Goal: Information Seeking & Learning: Learn about a topic

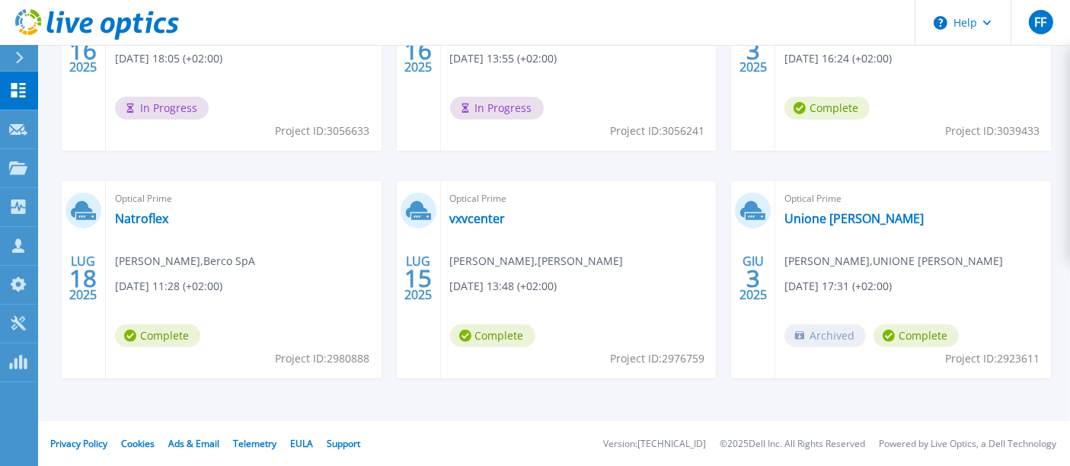
scroll to position [215, 0]
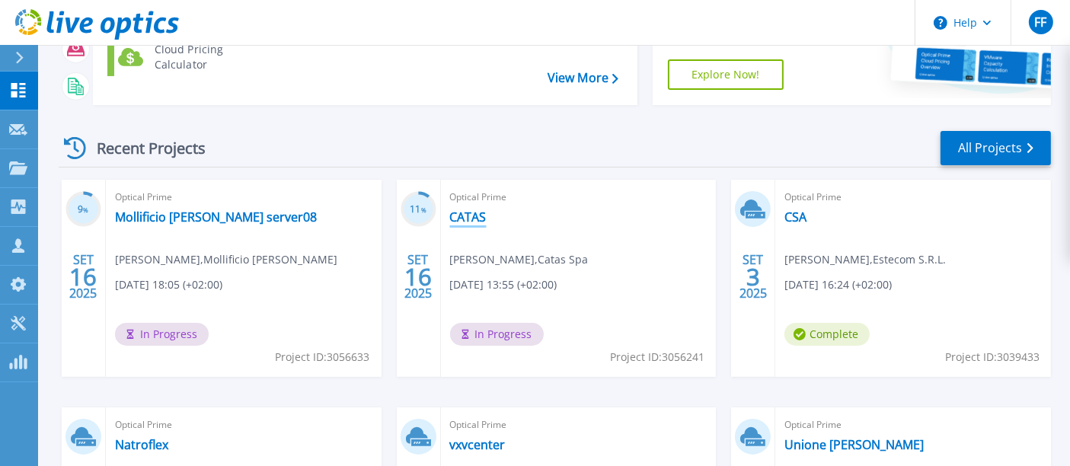
click at [468, 216] on link "CATAS" at bounding box center [468, 216] width 37 height 15
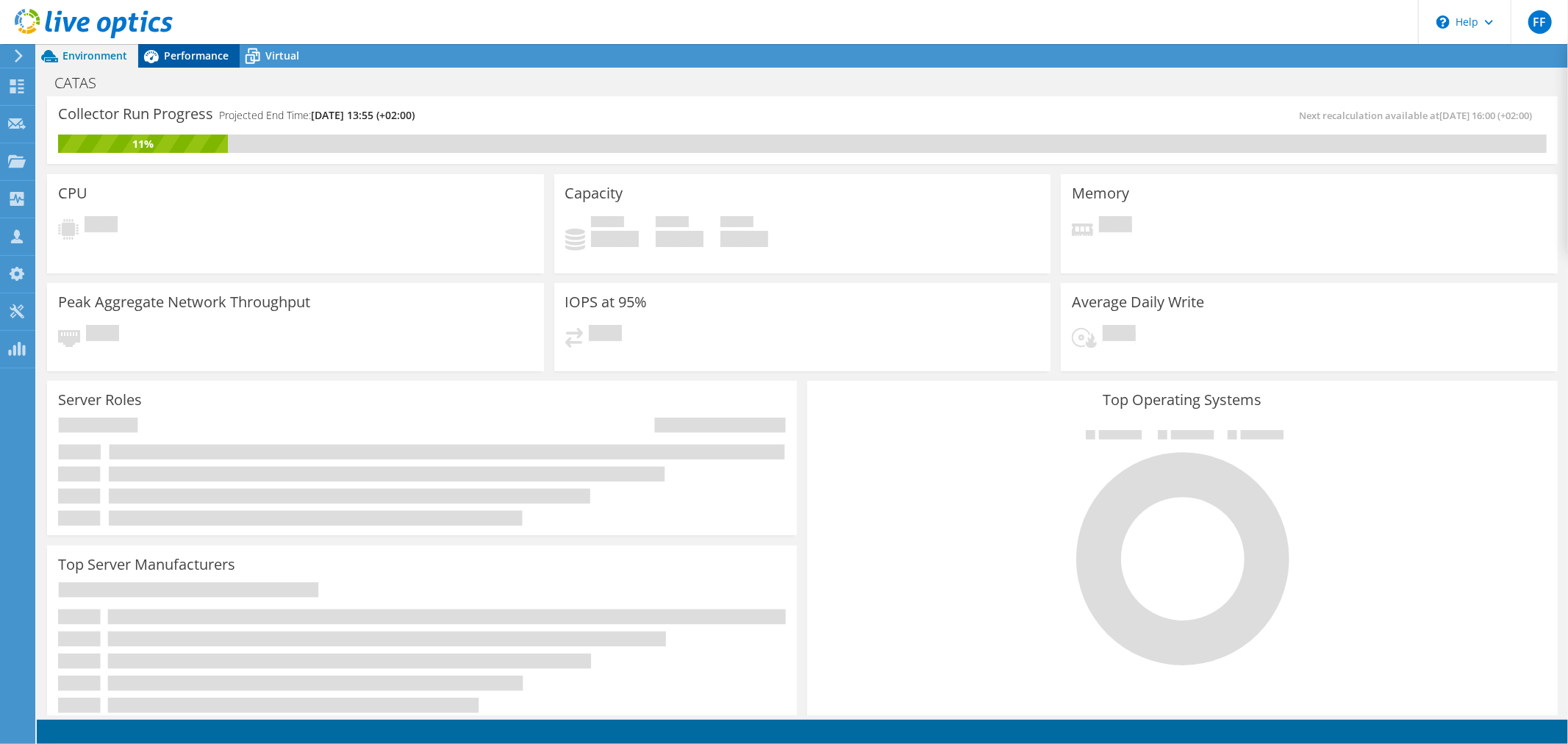
click at [180, 60] on span "Performance" at bounding box center [196, 55] width 65 height 14
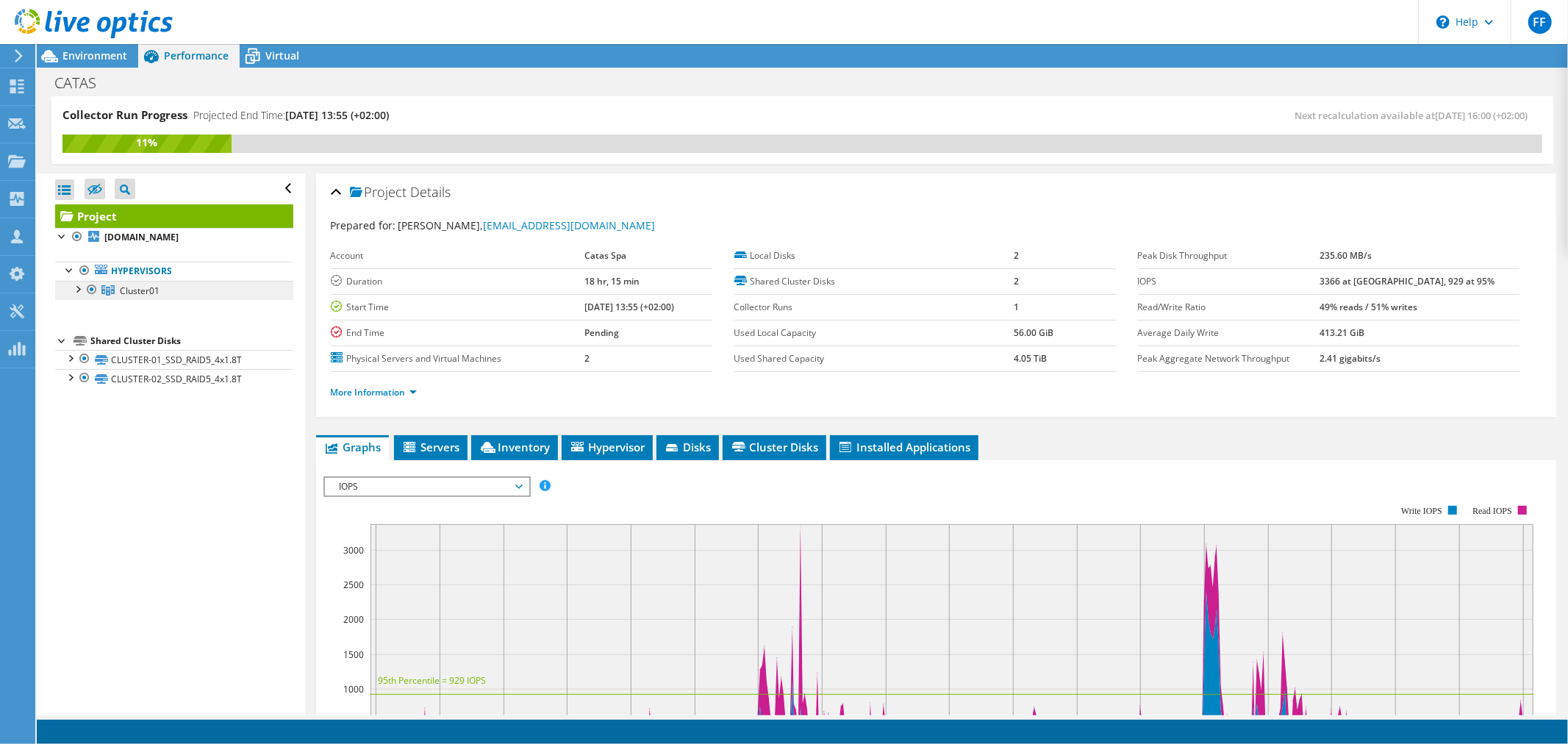
click at [142, 292] on span "Cluster01" at bounding box center [139, 290] width 40 height 13
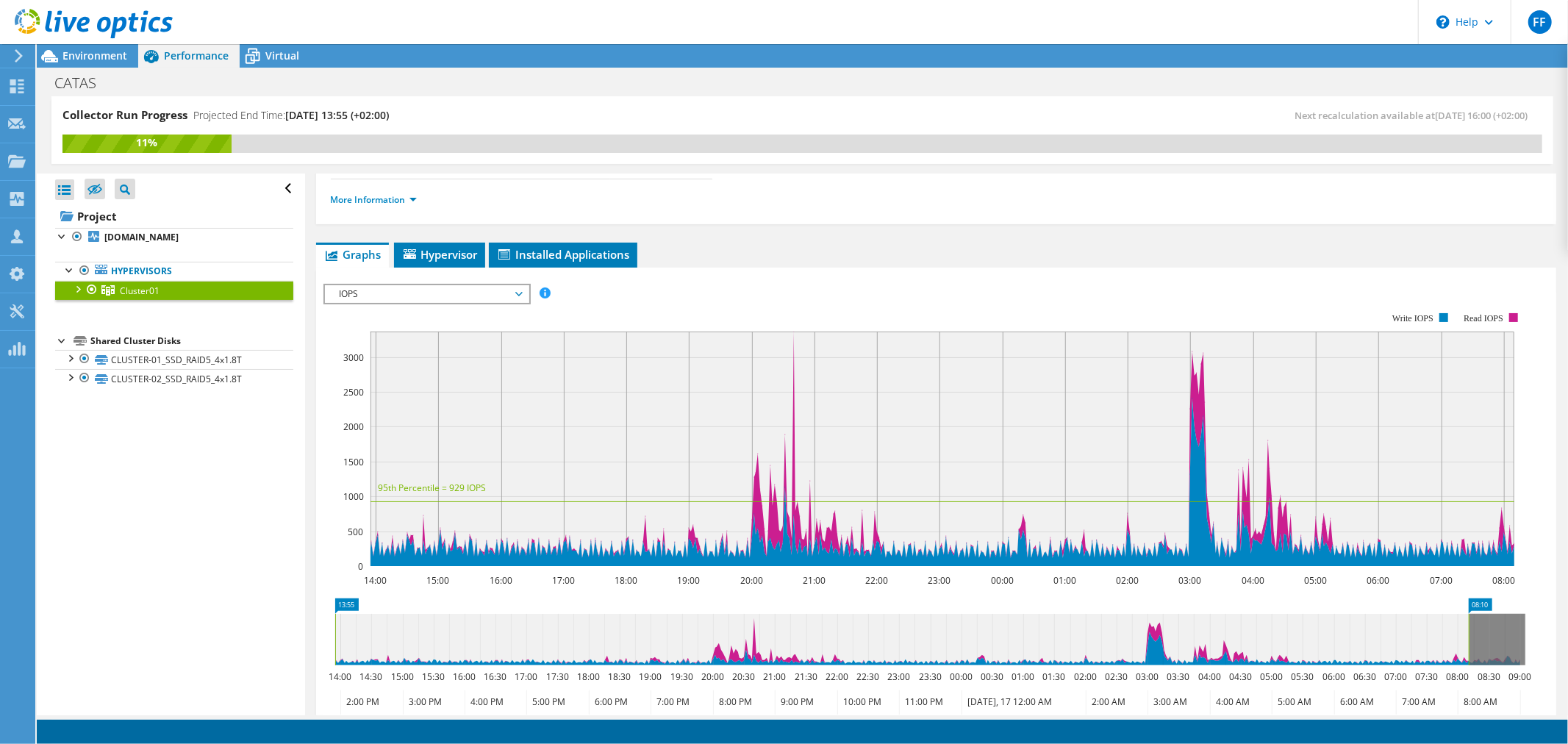
scroll to position [217, 0]
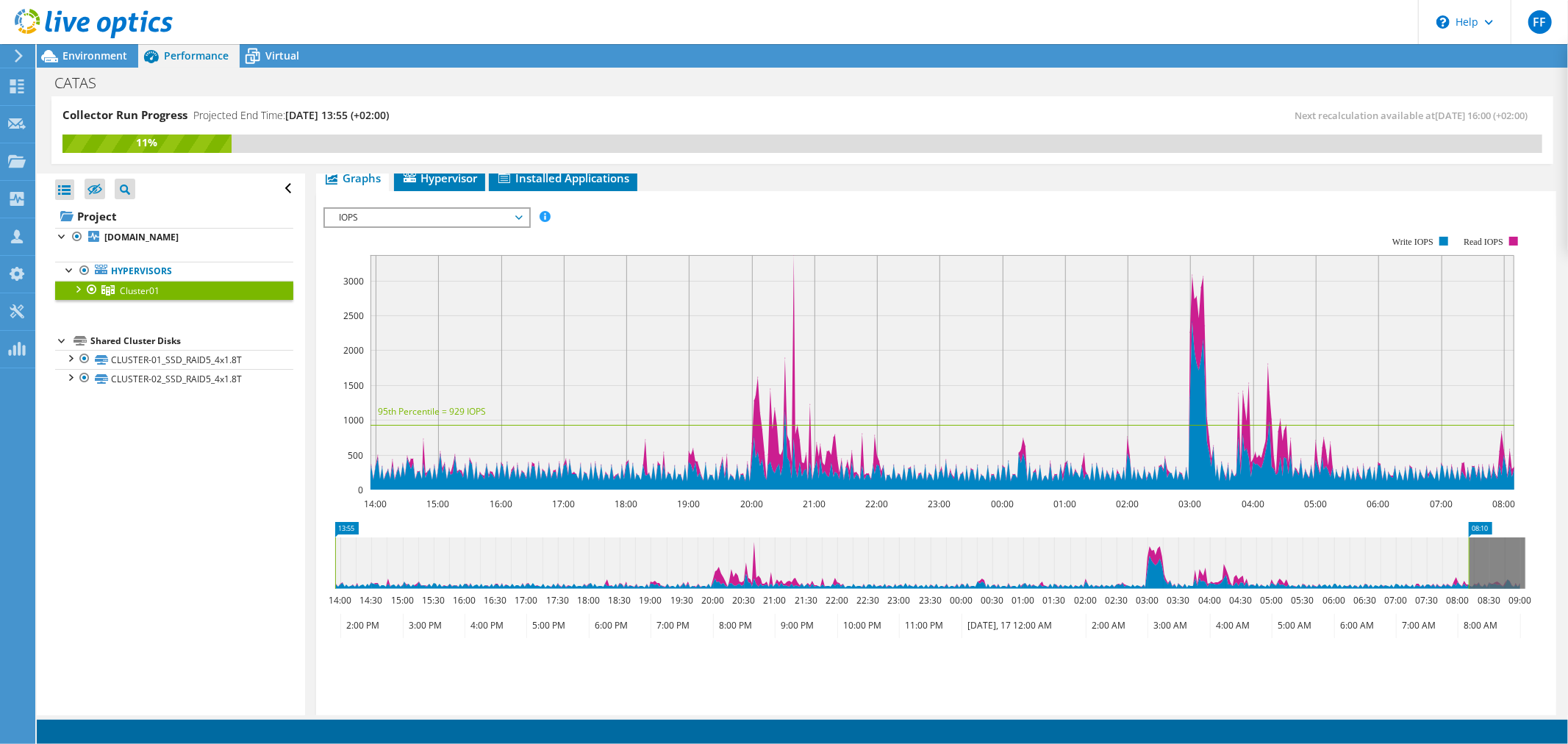
click at [437, 208] on span "IOPS" at bounding box center [426, 217] width 189 height 17
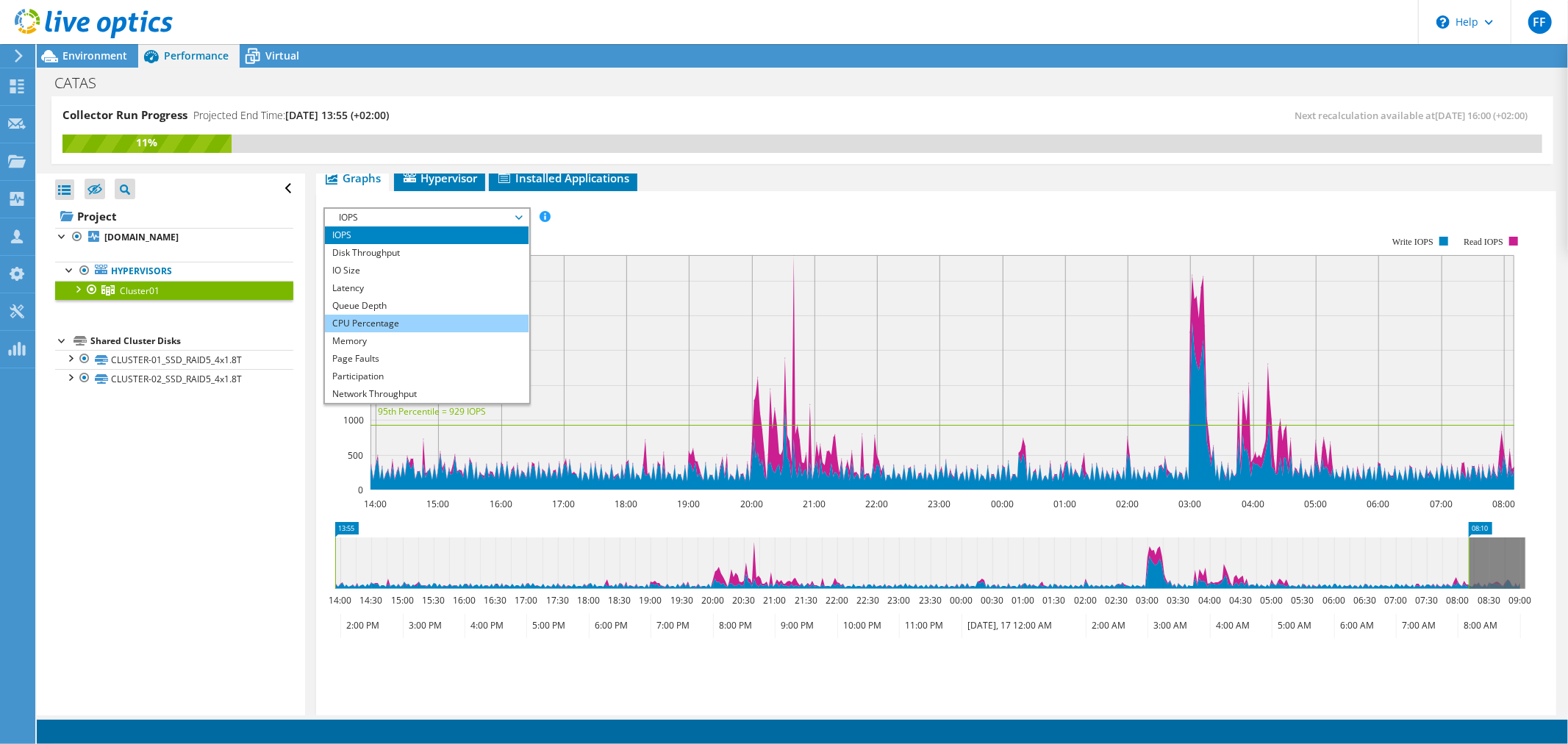
click at [391, 324] on li "CPU Percentage" at bounding box center [426, 323] width 204 height 17
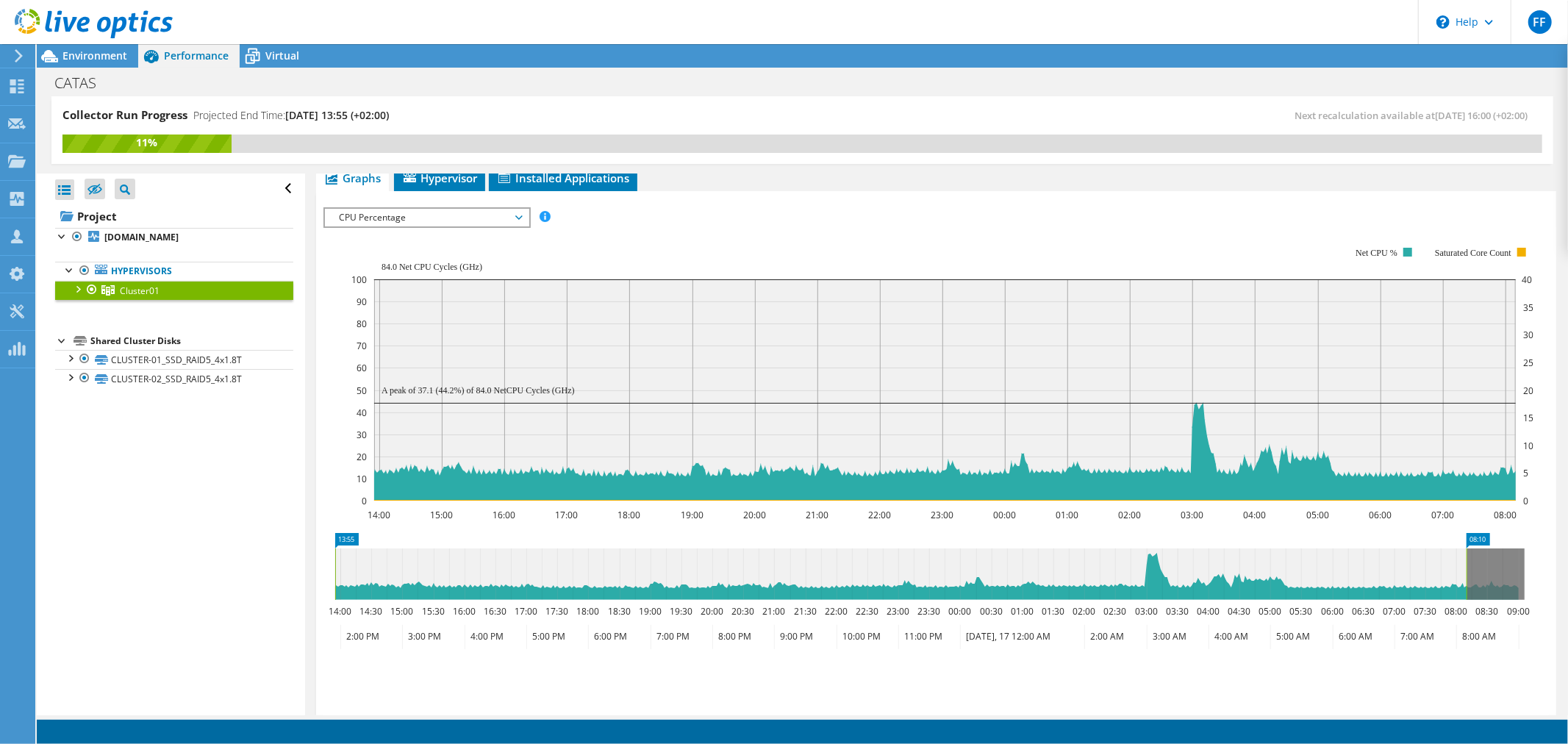
click at [375, 214] on span "CPU Percentage" at bounding box center [426, 217] width 189 height 17
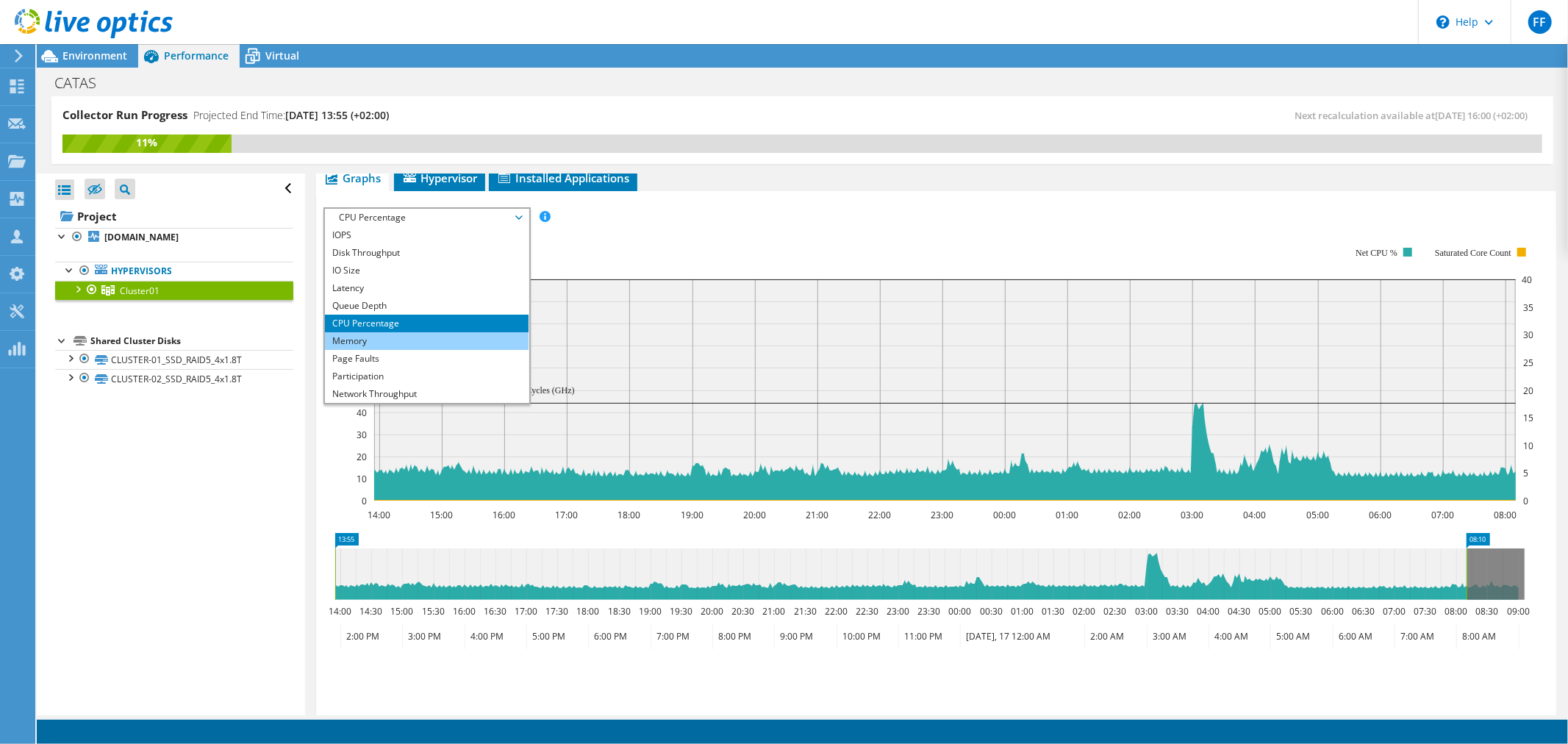
click at [393, 335] on li "Memory" at bounding box center [426, 341] width 204 height 17
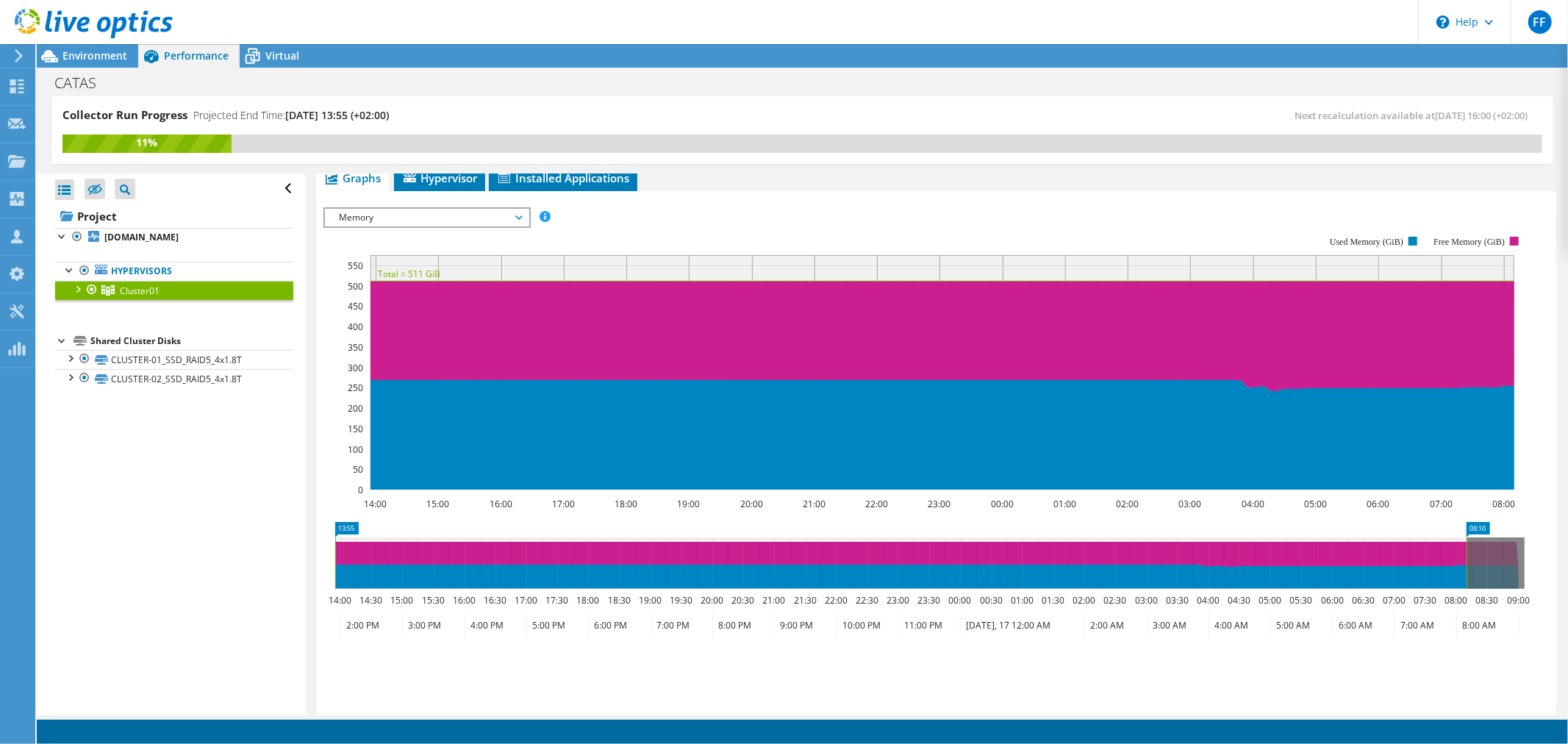
click at [426, 210] on span "Memory" at bounding box center [426, 217] width 189 height 17
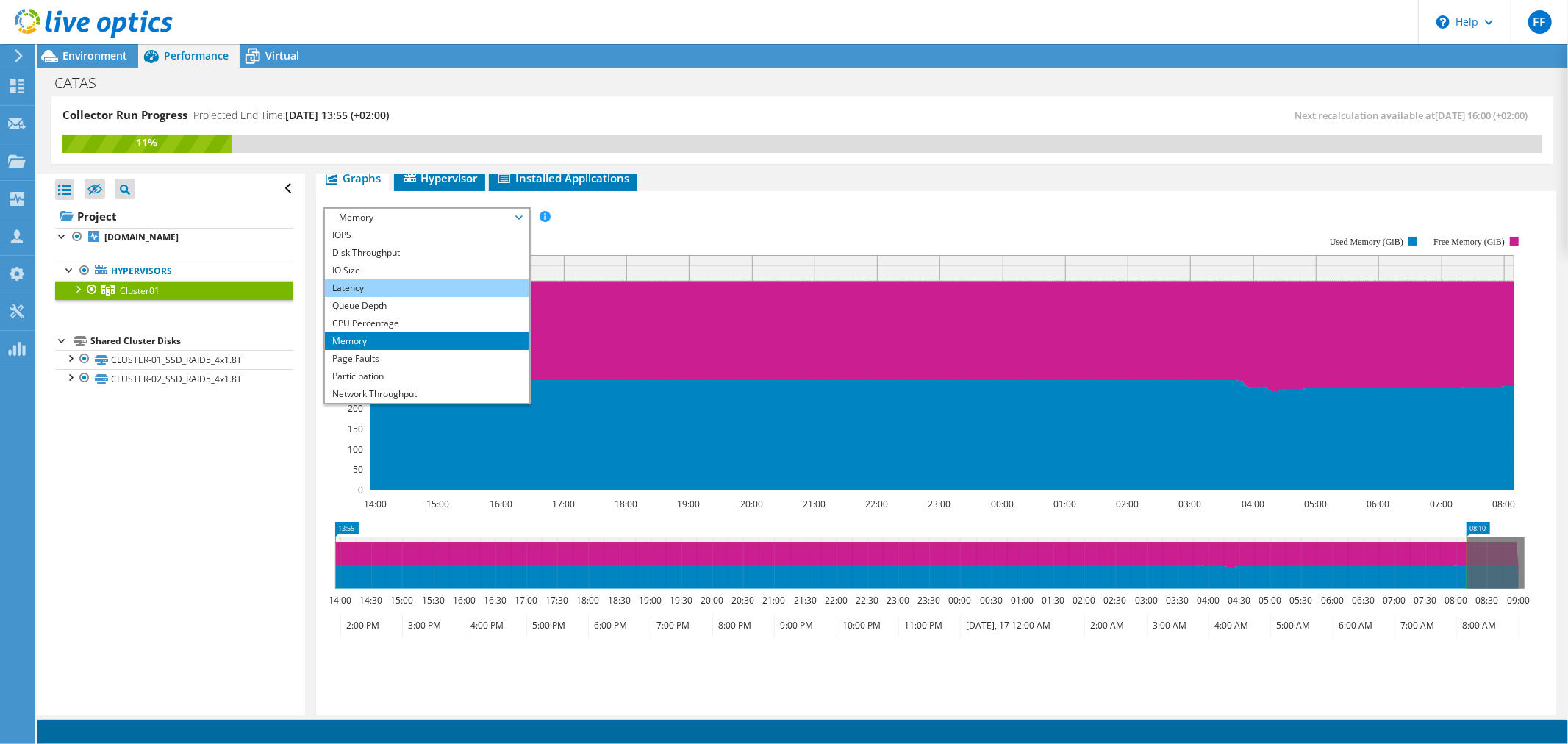
click at [413, 287] on li "Latency" at bounding box center [426, 288] width 204 height 17
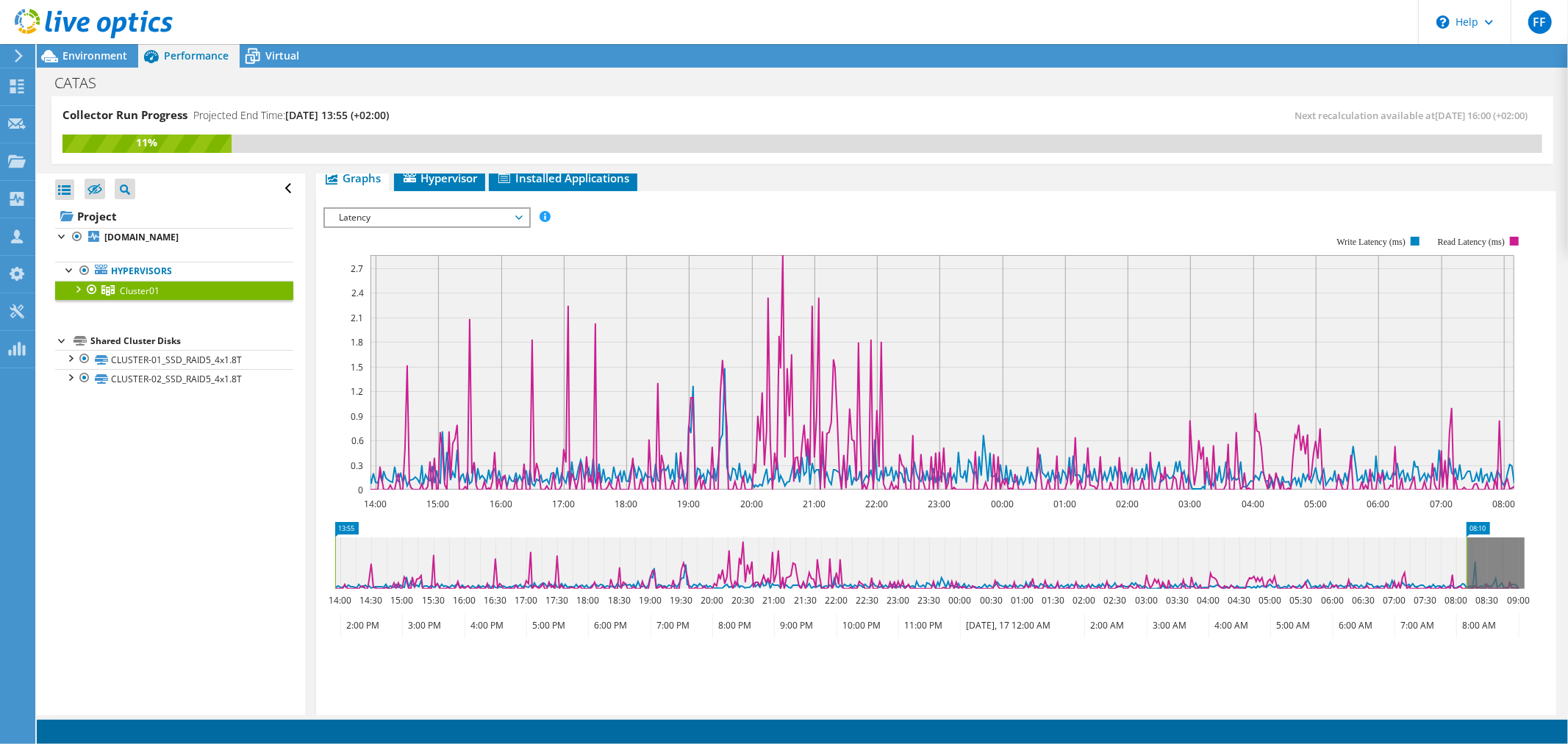
click at [409, 217] on span "Latency" at bounding box center [426, 217] width 189 height 17
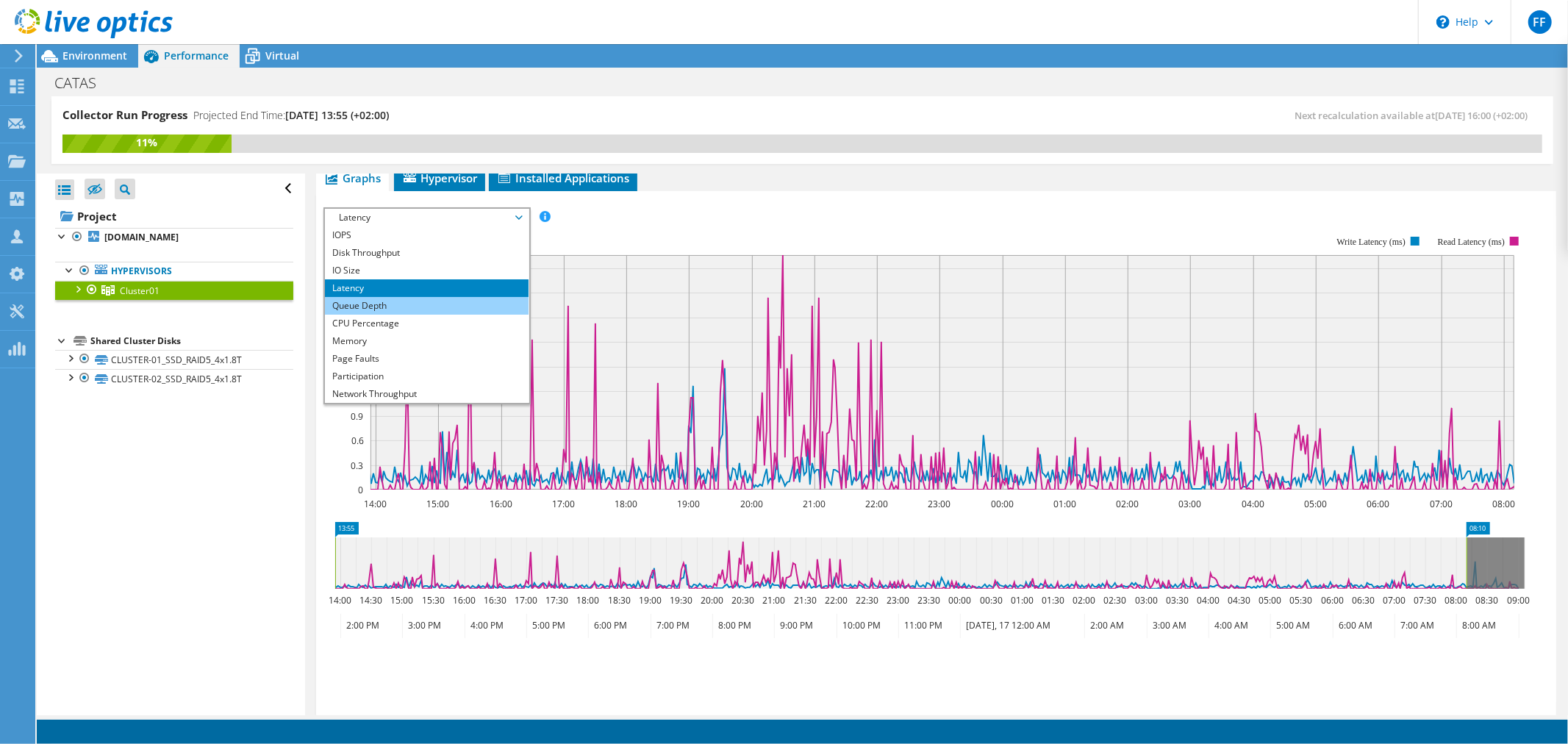
click at [408, 303] on li "Queue Depth" at bounding box center [426, 306] width 204 height 17
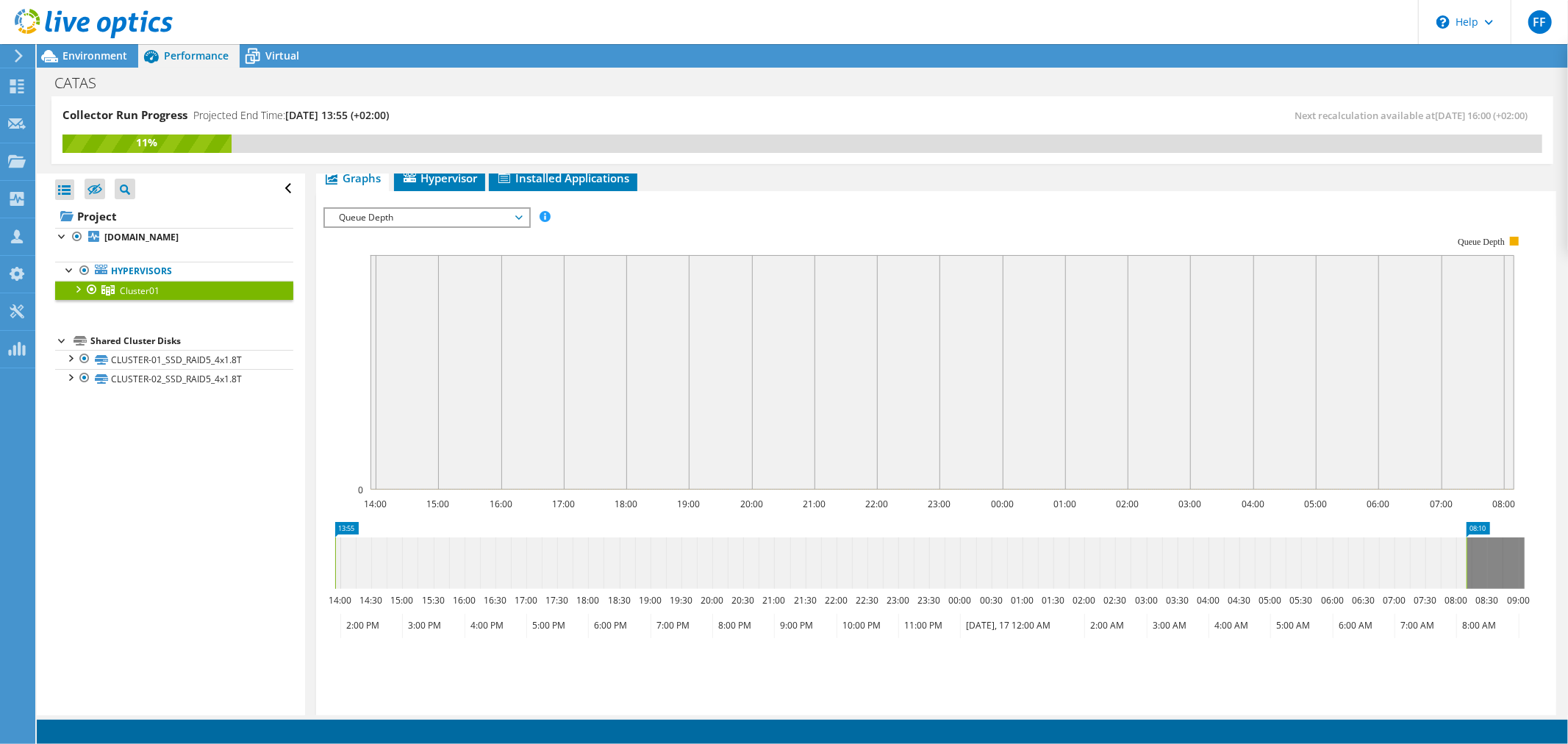
click at [394, 214] on span "Queue Depth" at bounding box center [426, 217] width 189 height 17
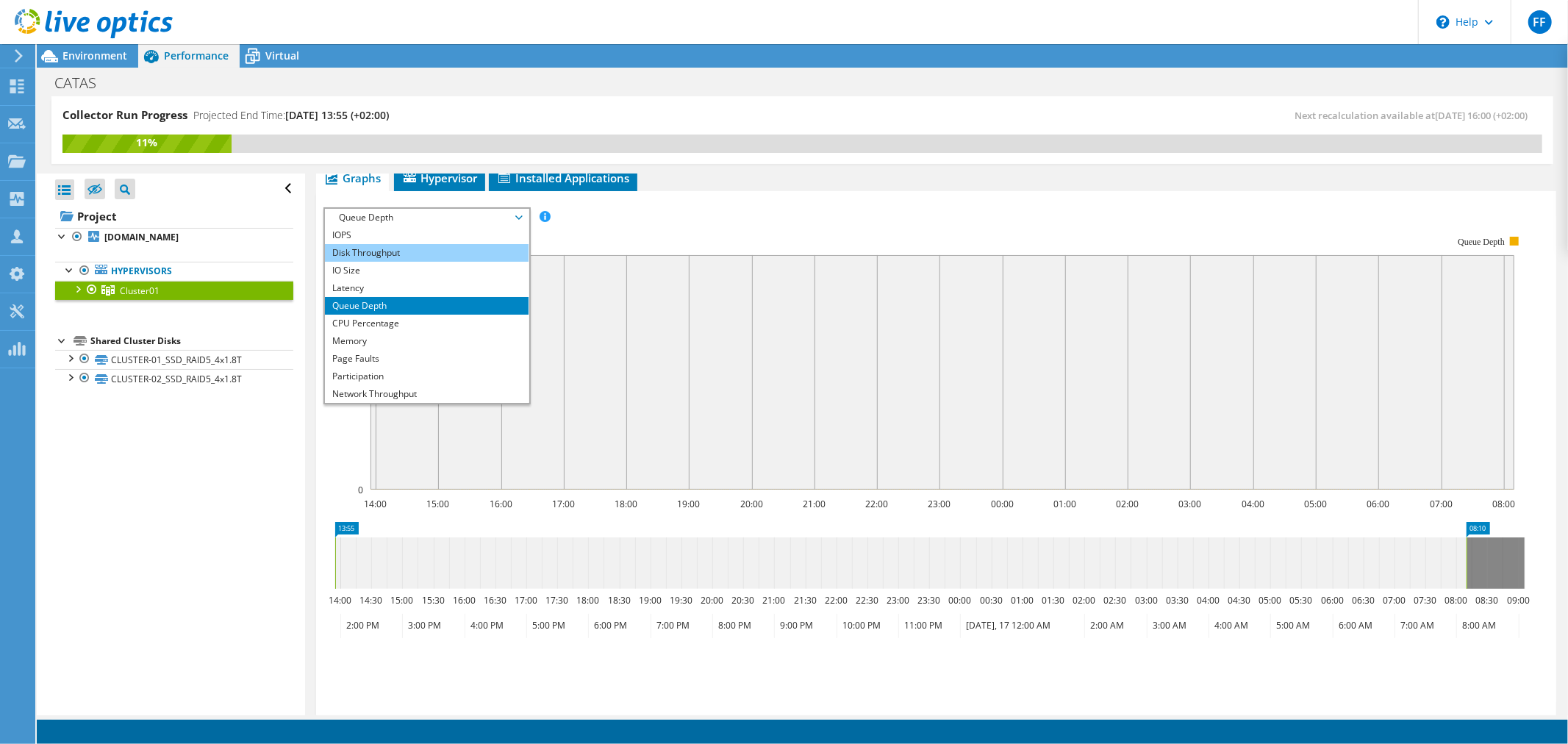
click at [385, 256] on li "Disk Throughput" at bounding box center [426, 253] width 204 height 17
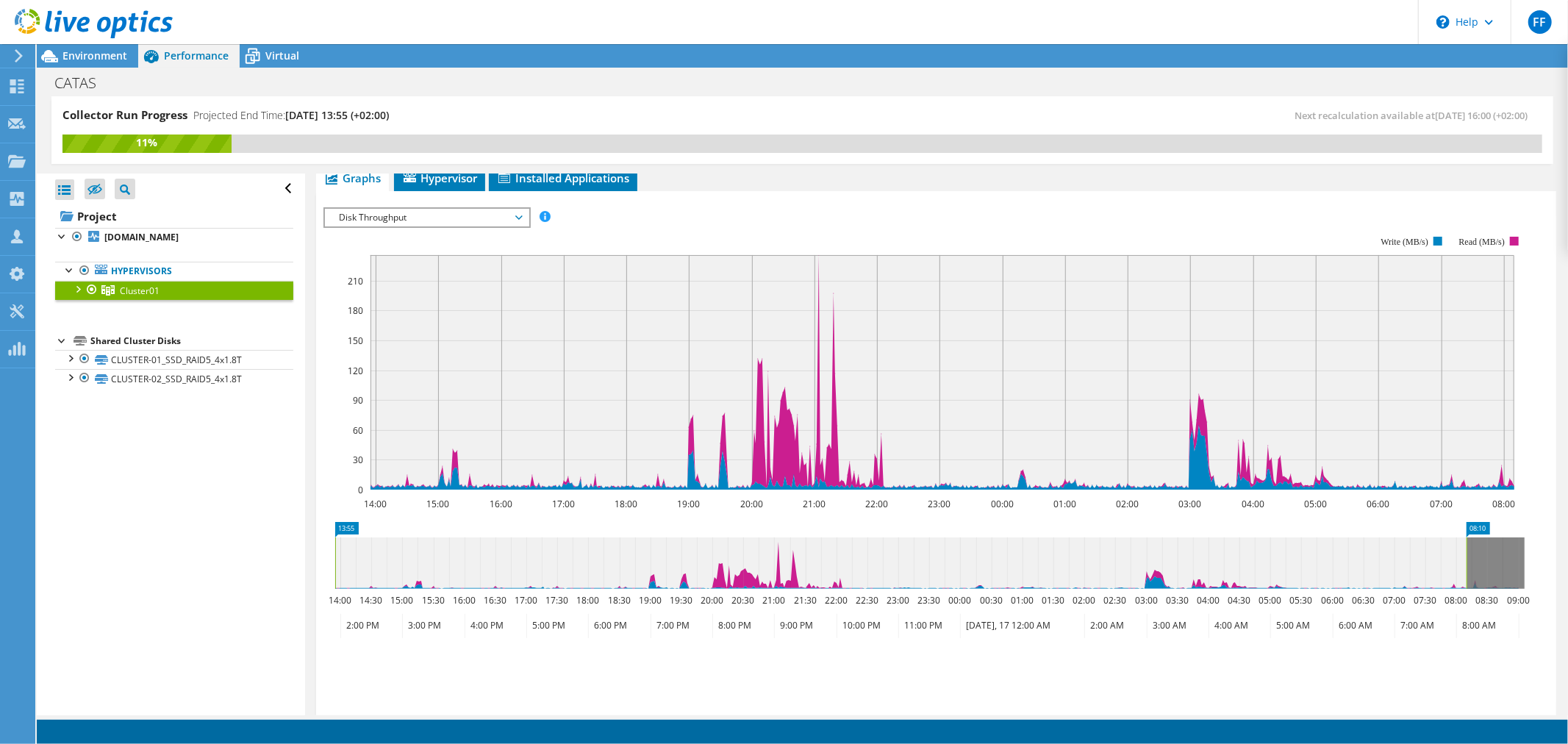
click at [386, 222] on span "Disk Throughput" at bounding box center [426, 217] width 189 height 17
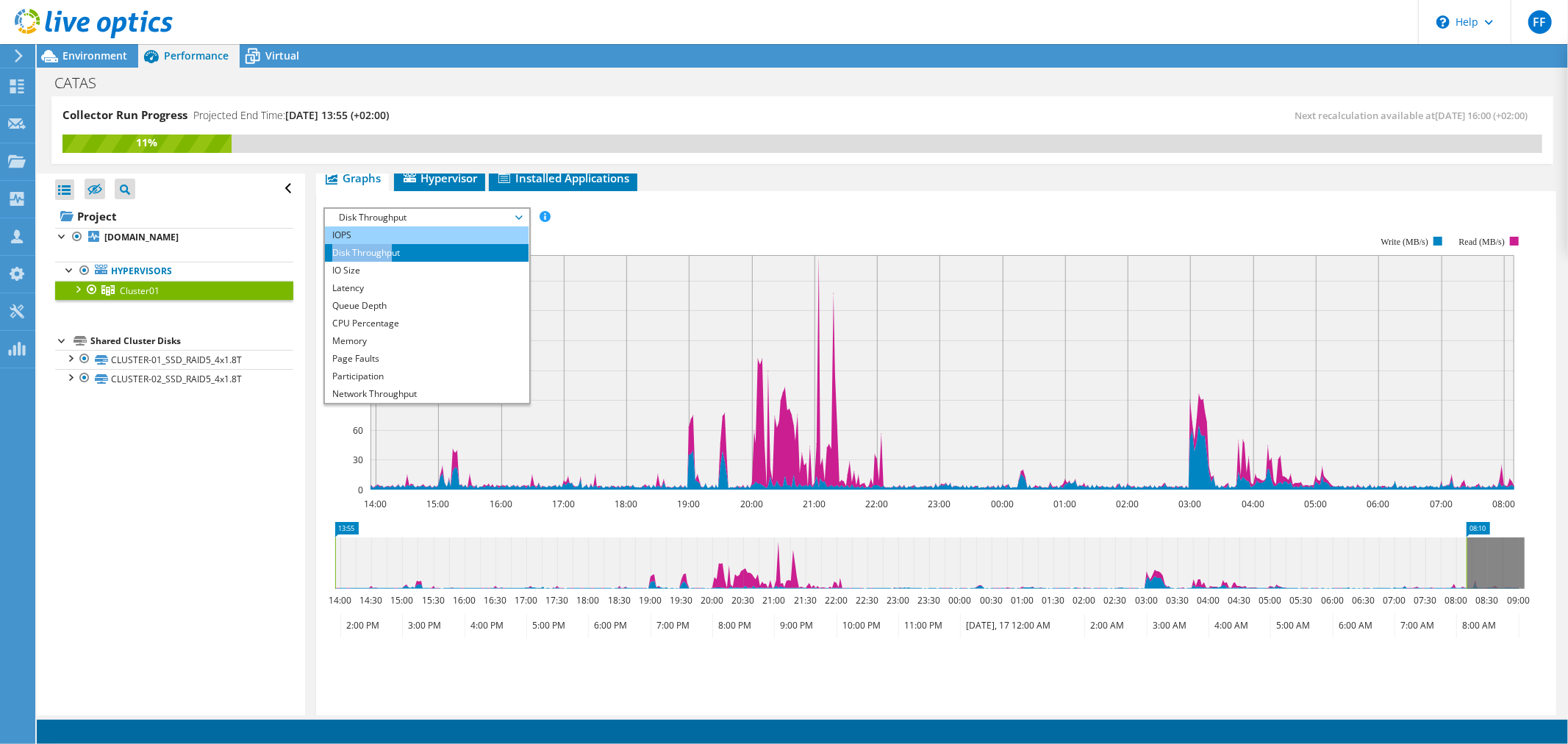
click at [391, 238] on ul "IOPS Disk Throughput IO Size Latency Queue Depth CPU Percentage Memory Page Fau…" at bounding box center [426, 315] width 204 height 177
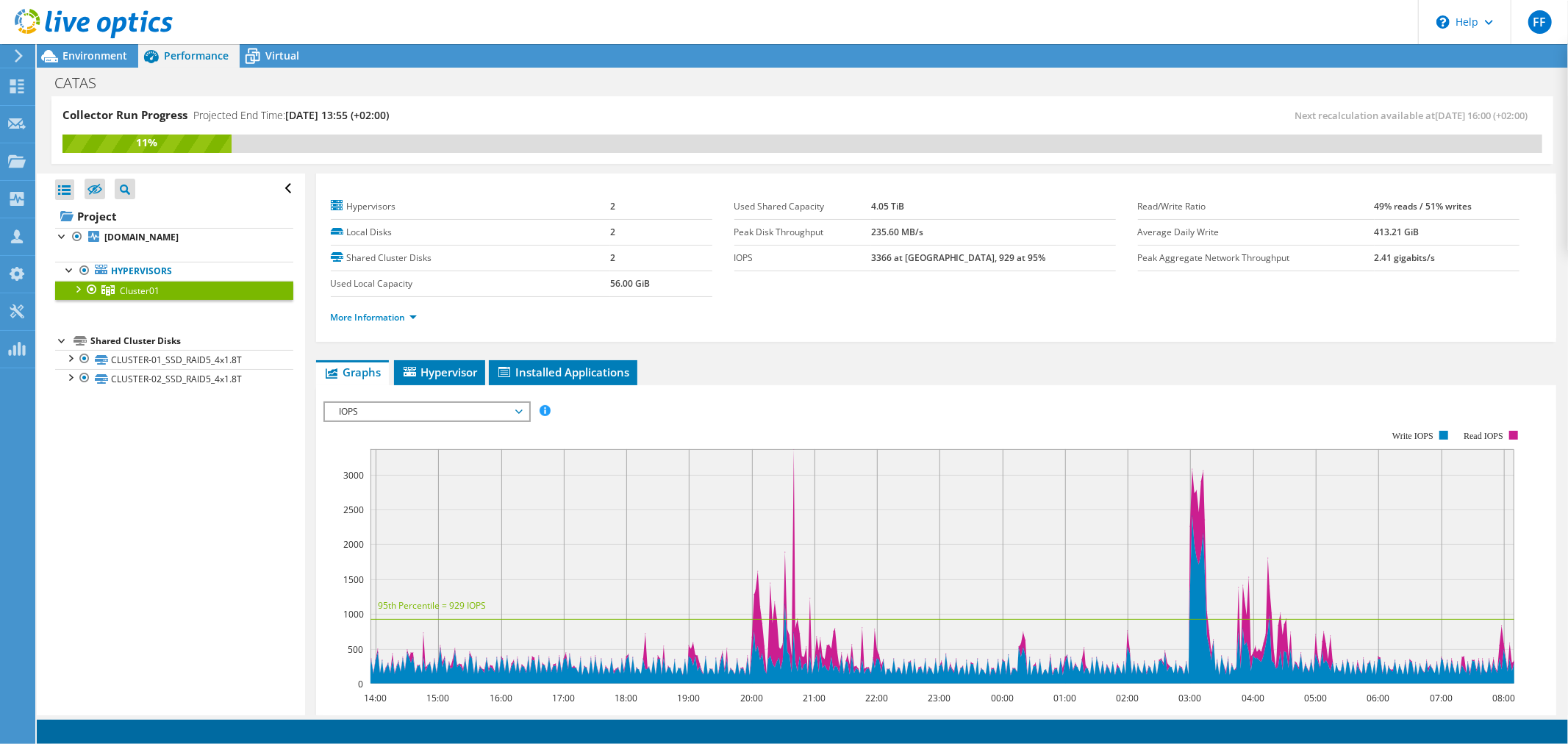
scroll to position [0, 0]
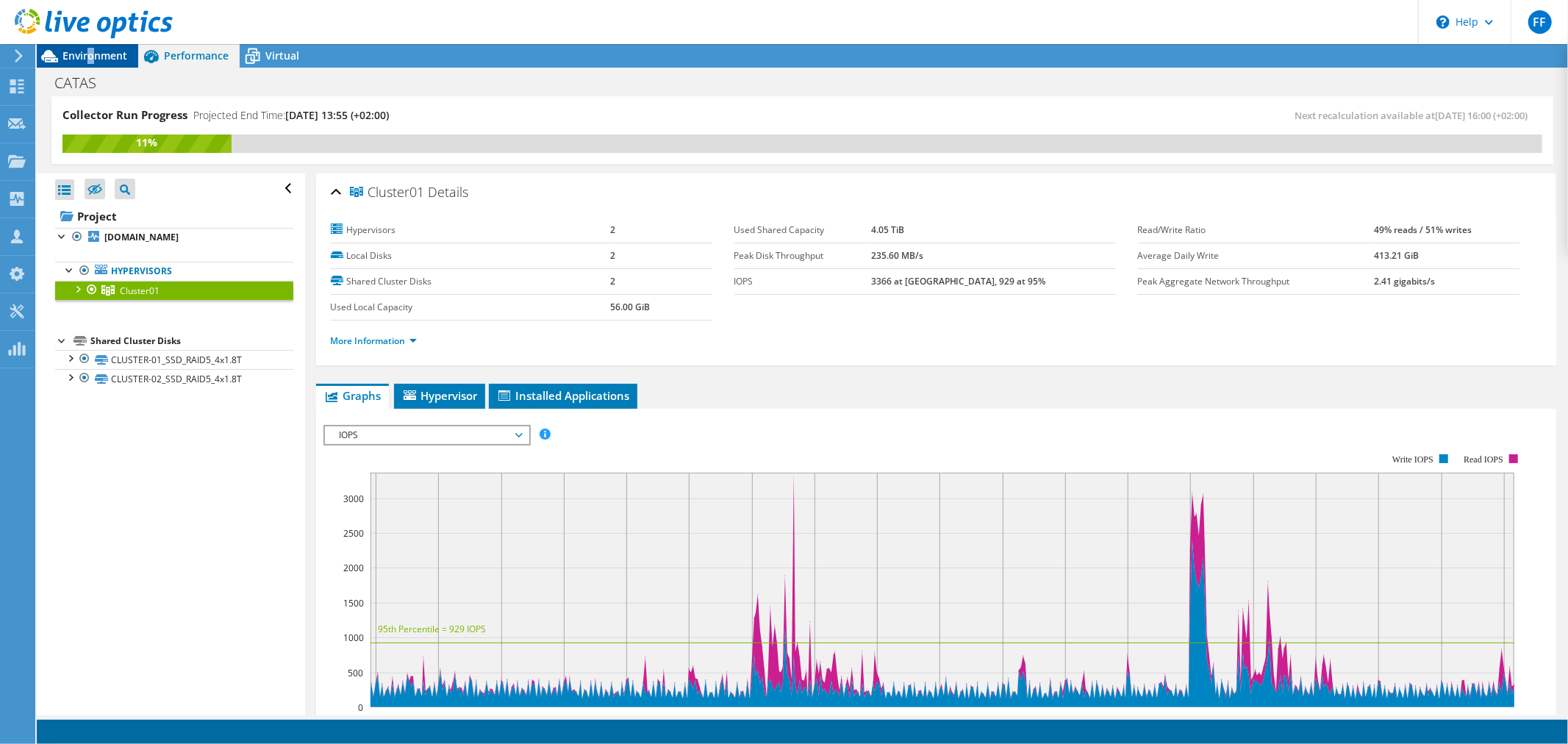
click at [91, 55] on span "Environment" at bounding box center [95, 55] width 65 height 14
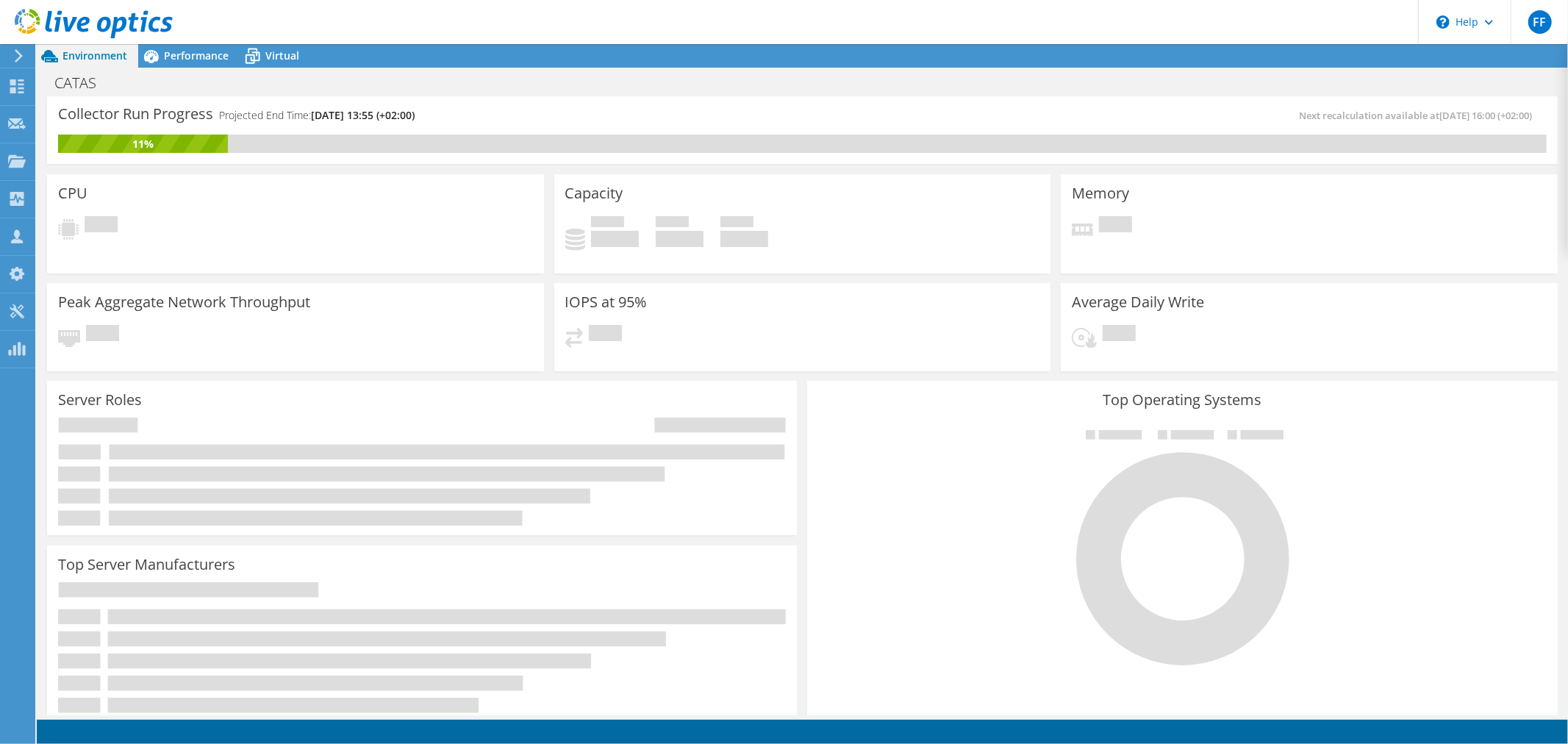
click at [12, 54] on div at bounding box center [15, 56] width 16 height 14
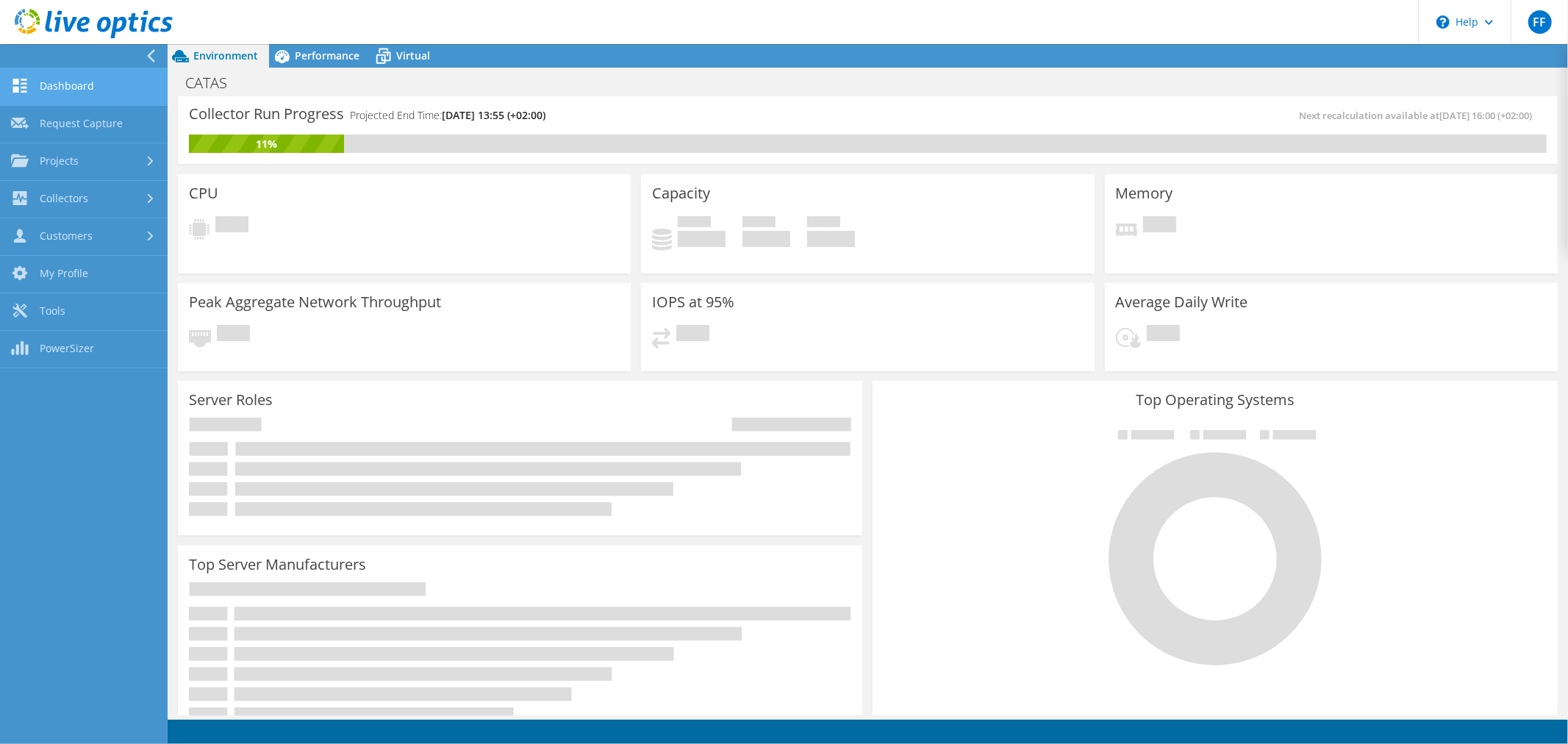
click at [71, 91] on link "Dashboard" at bounding box center [84, 87] width 168 height 38
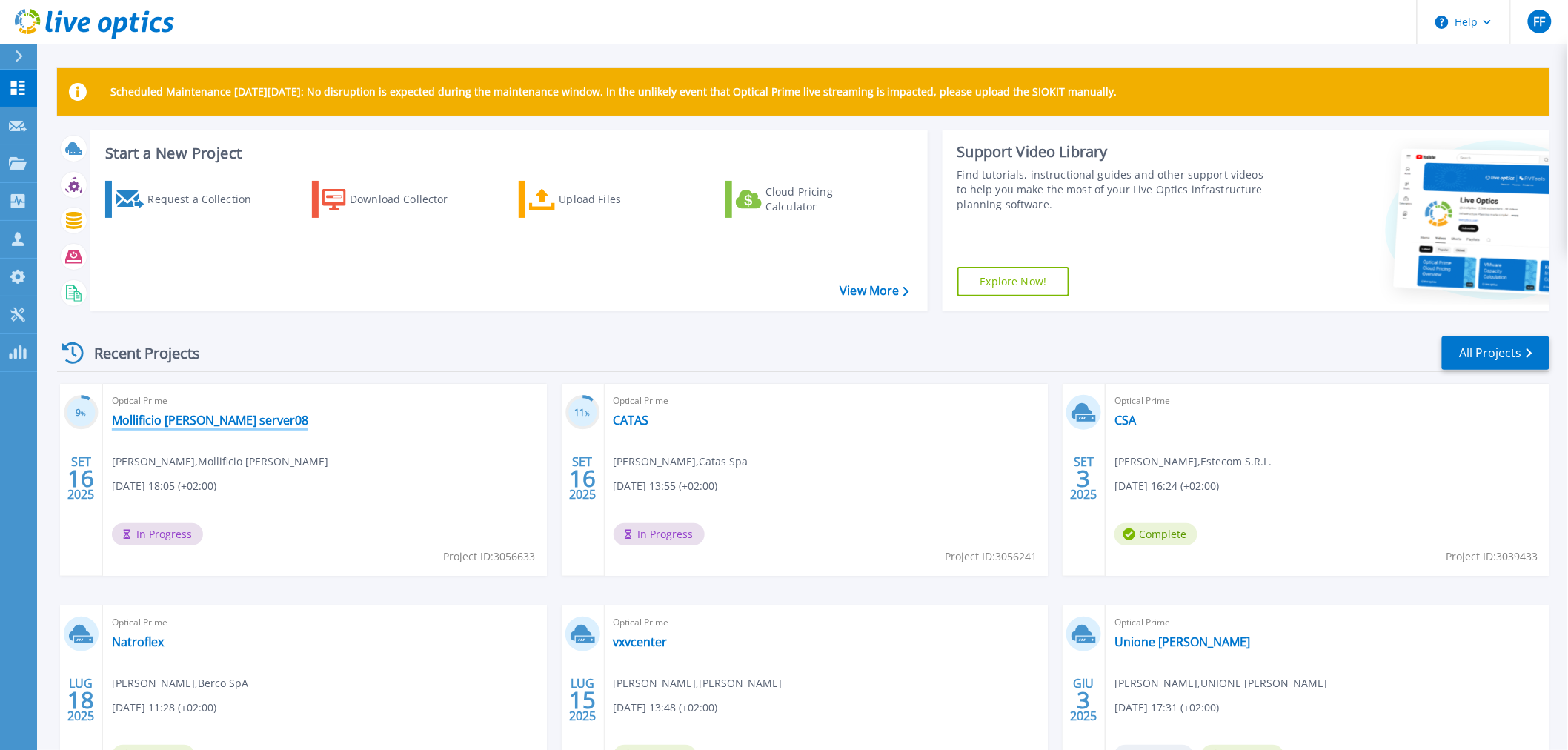
click at [228, 412] on link "Mollificio Bortolussi server08" at bounding box center [210, 419] width 196 height 15
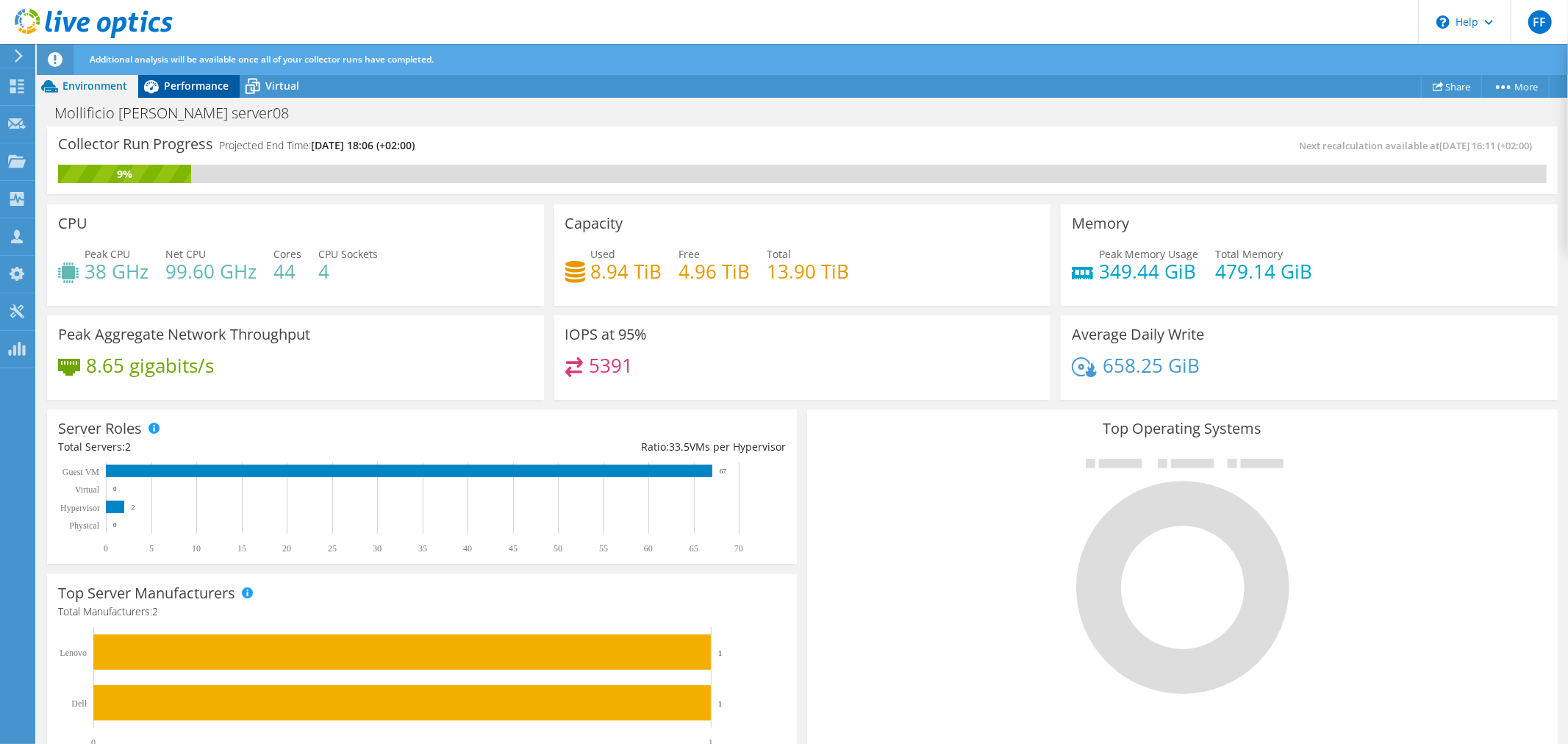
click at [183, 91] on span "Performance" at bounding box center [196, 86] width 65 height 14
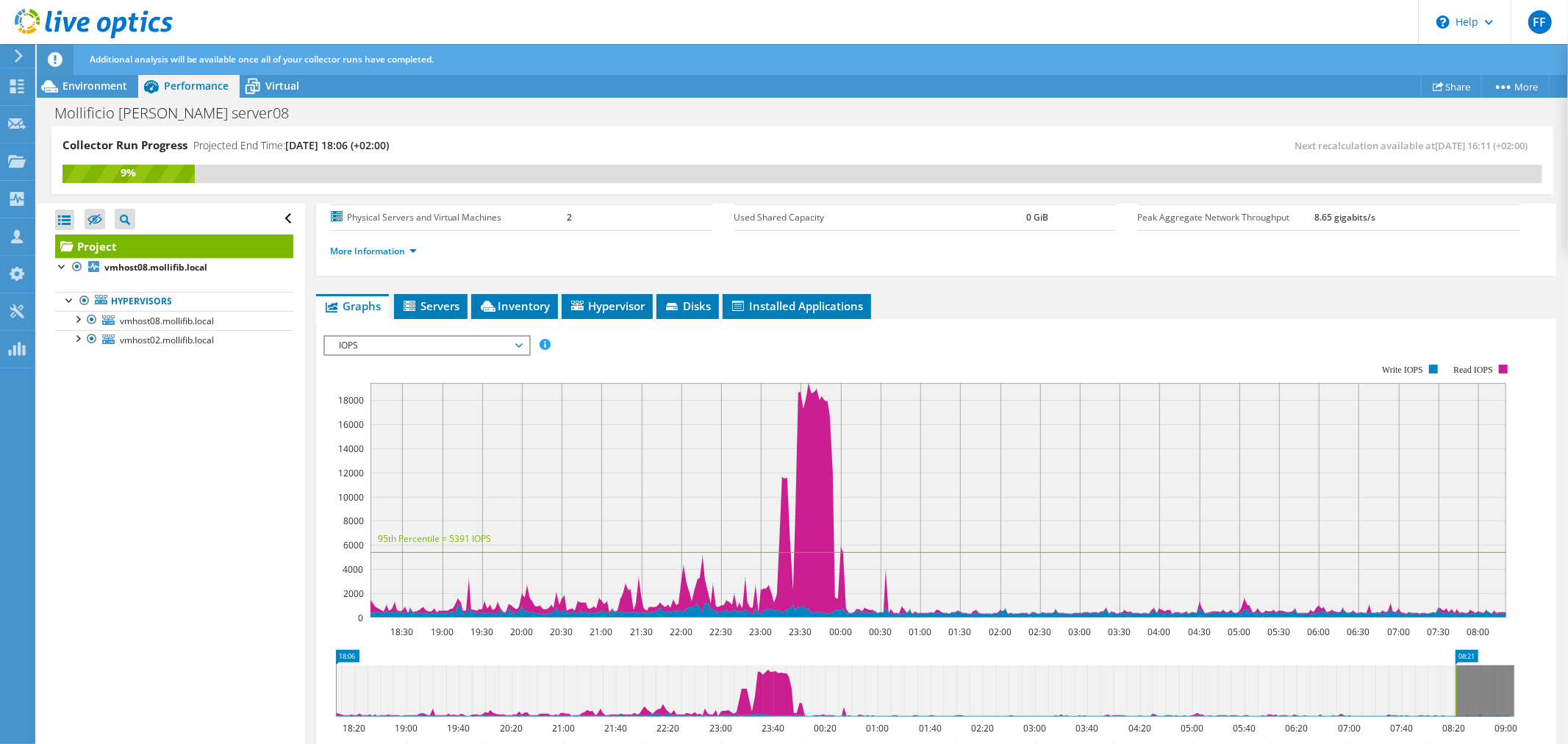
scroll to position [143, 0]
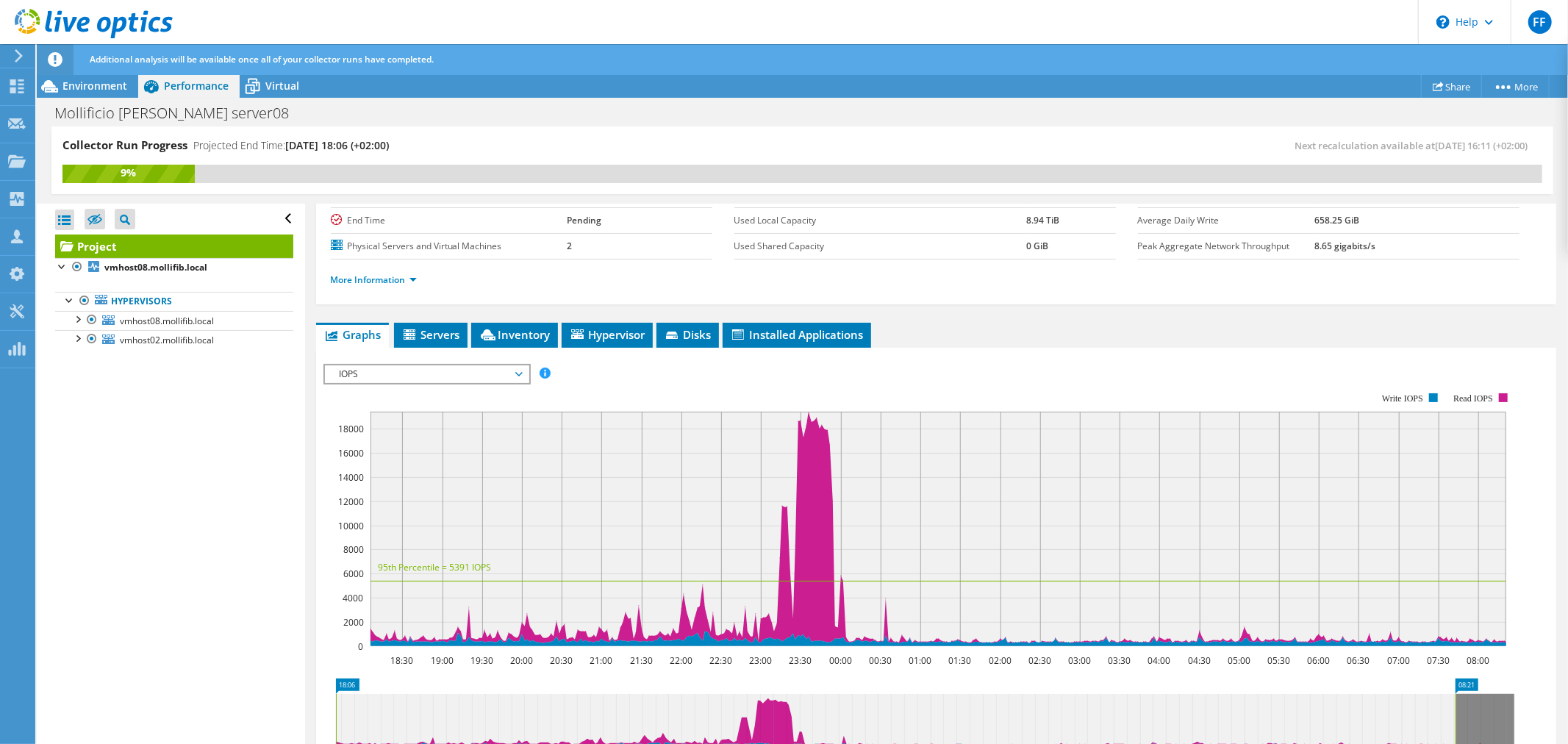
click at [436, 366] on span "IOPS" at bounding box center [426, 374] width 189 height 17
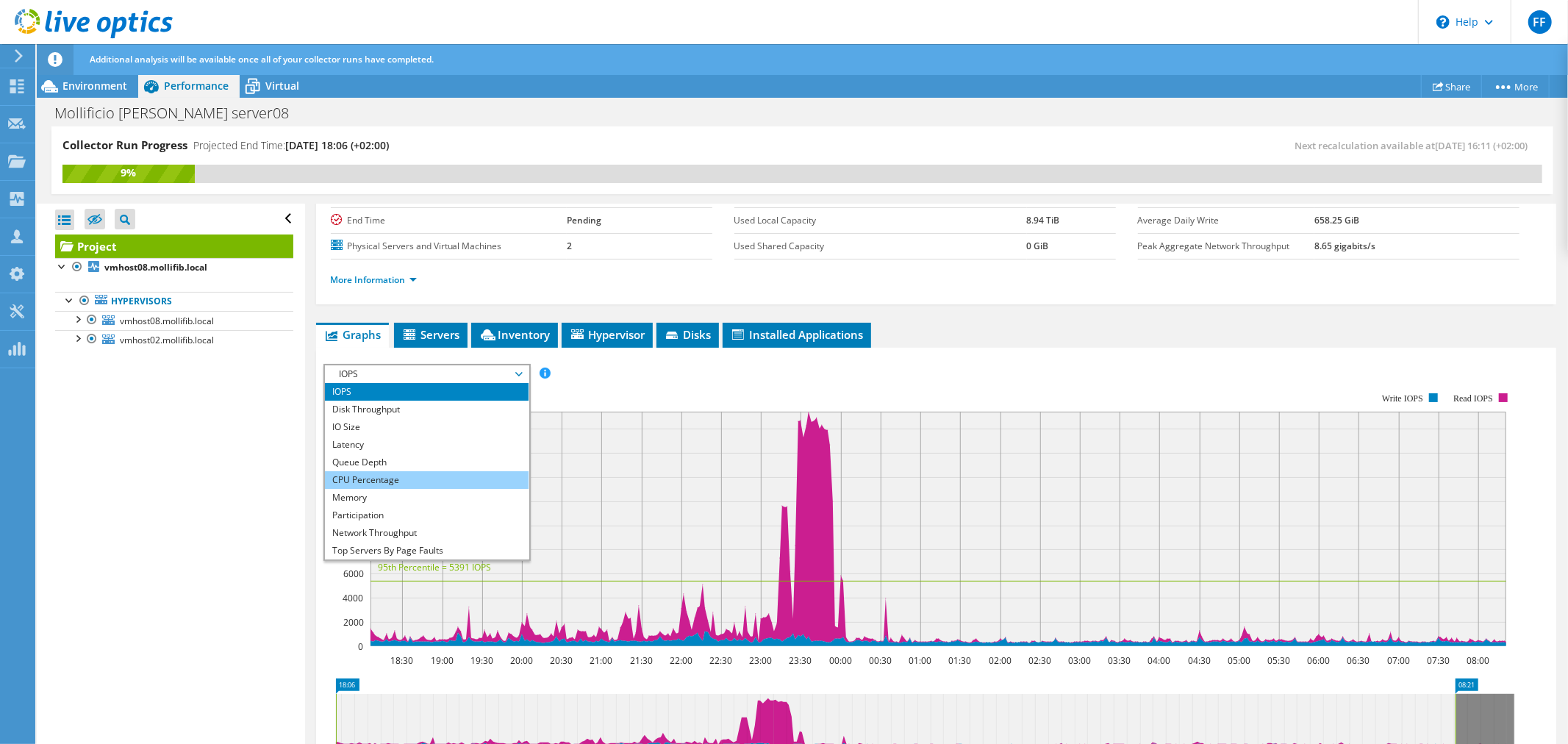
click at [414, 471] on li "CPU Percentage" at bounding box center [426, 480] width 204 height 17
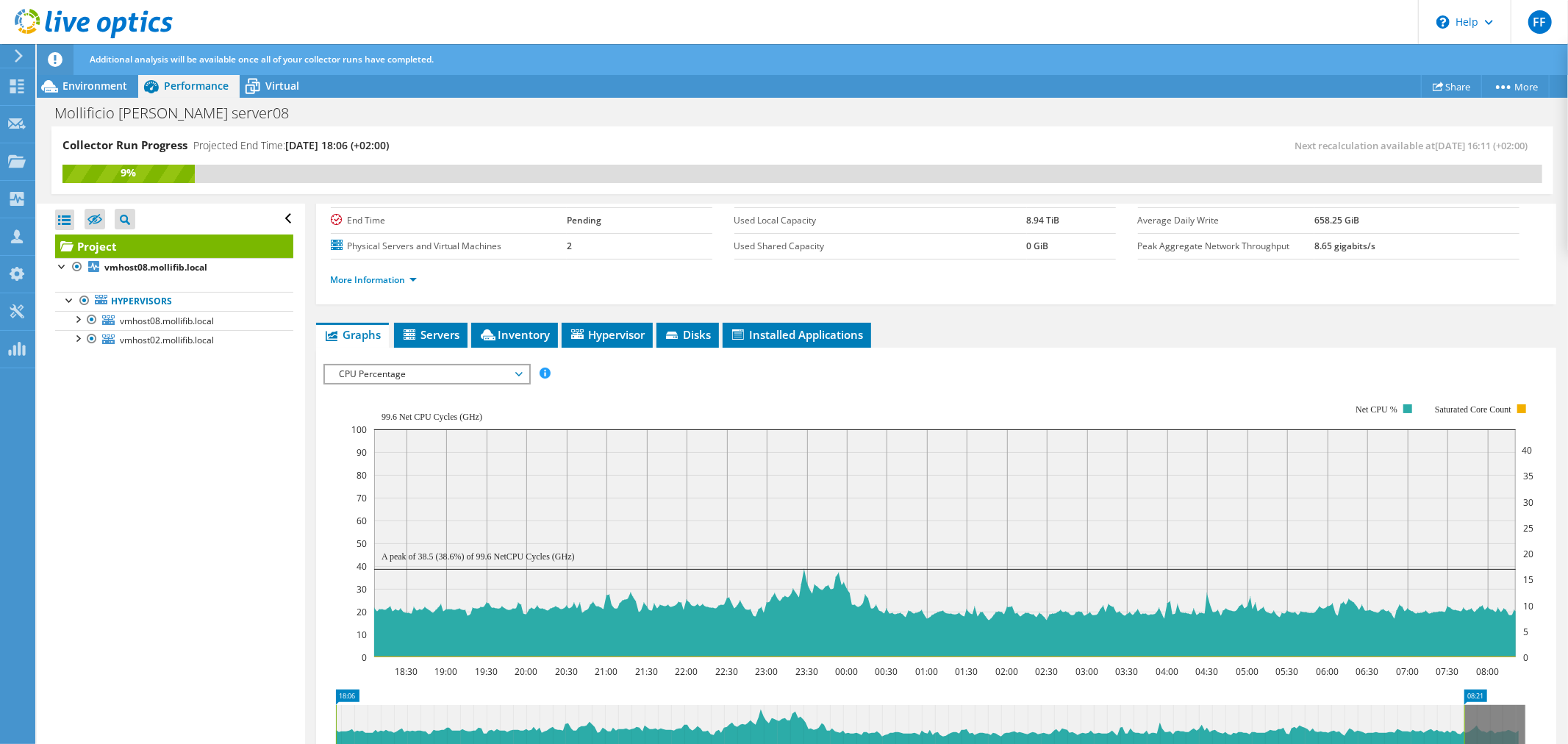
click at [447, 370] on span "CPU Percentage" at bounding box center [426, 374] width 189 height 17
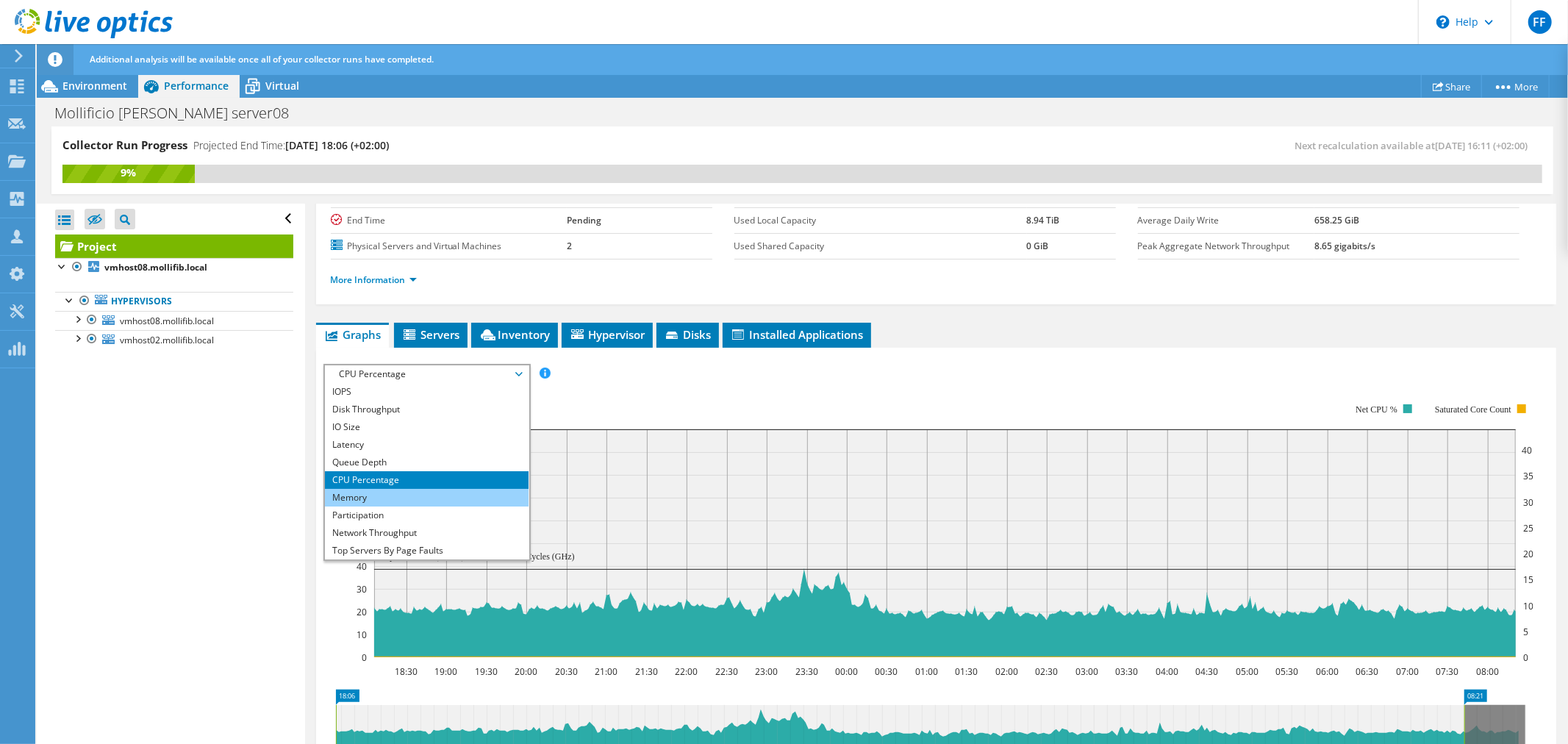
click at [417, 489] on li "Memory" at bounding box center [426, 498] width 204 height 17
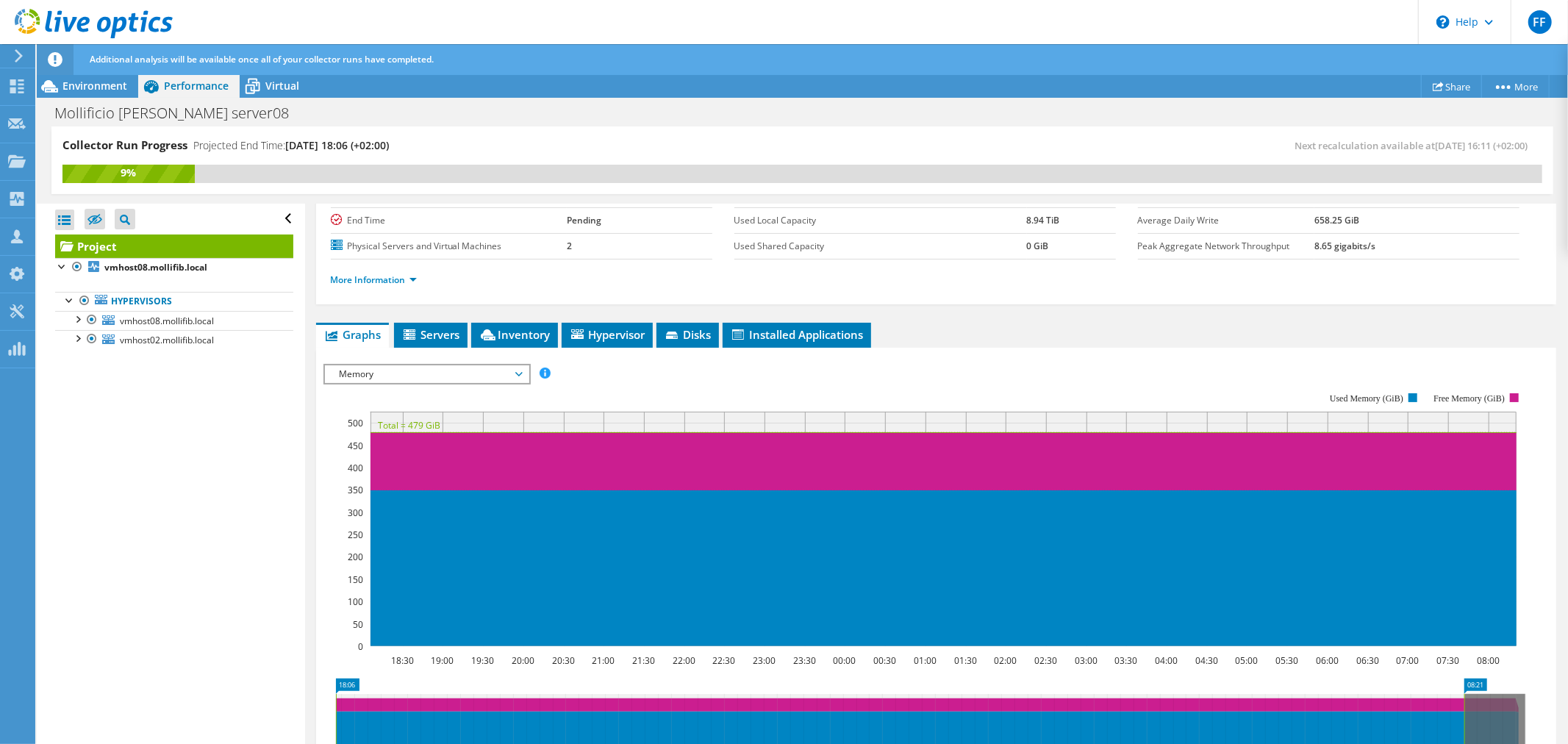
click at [503, 340] on li "Inventory" at bounding box center [514, 335] width 87 height 25
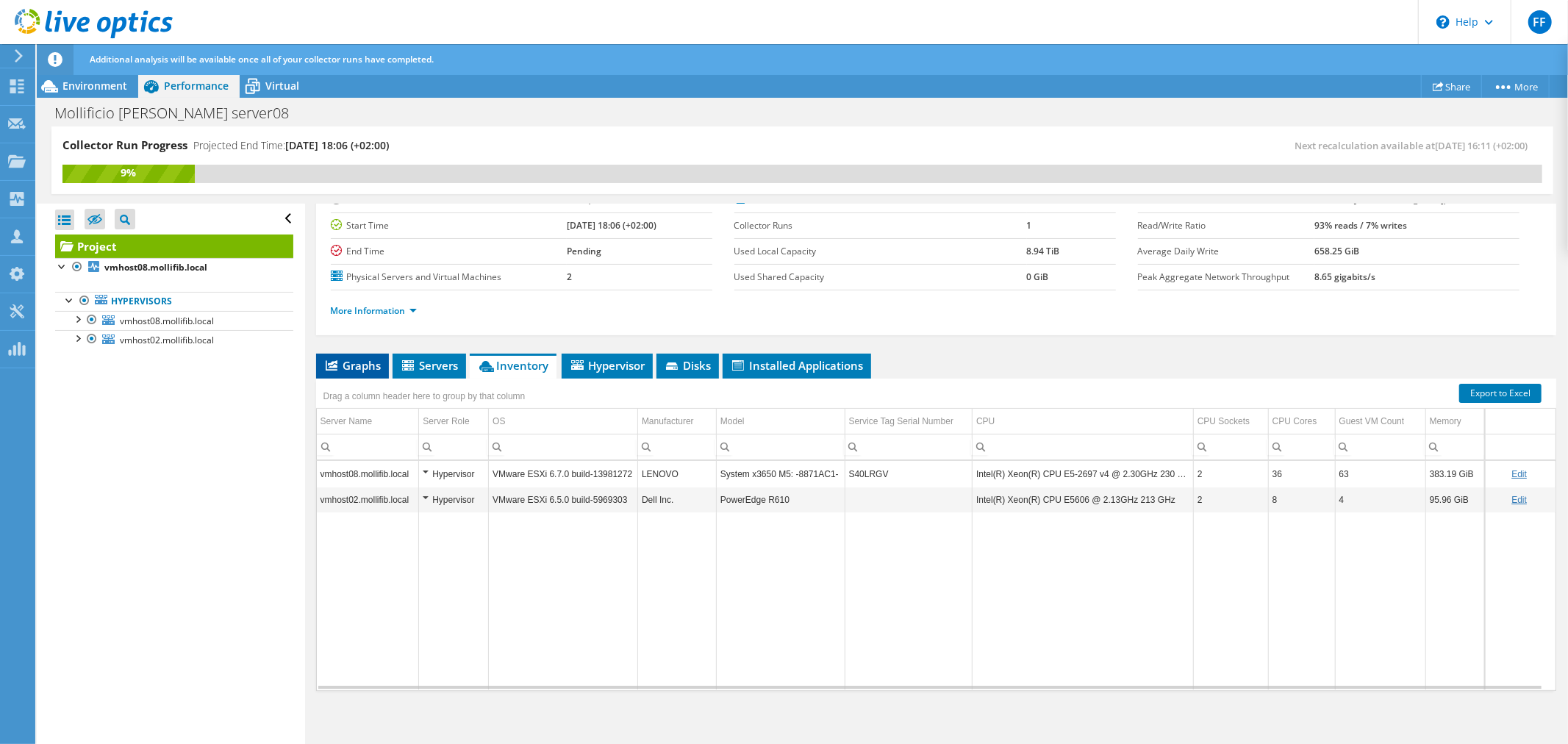
click at [356, 360] on span "Graphs" at bounding box center [352, 365] width 58 height 14
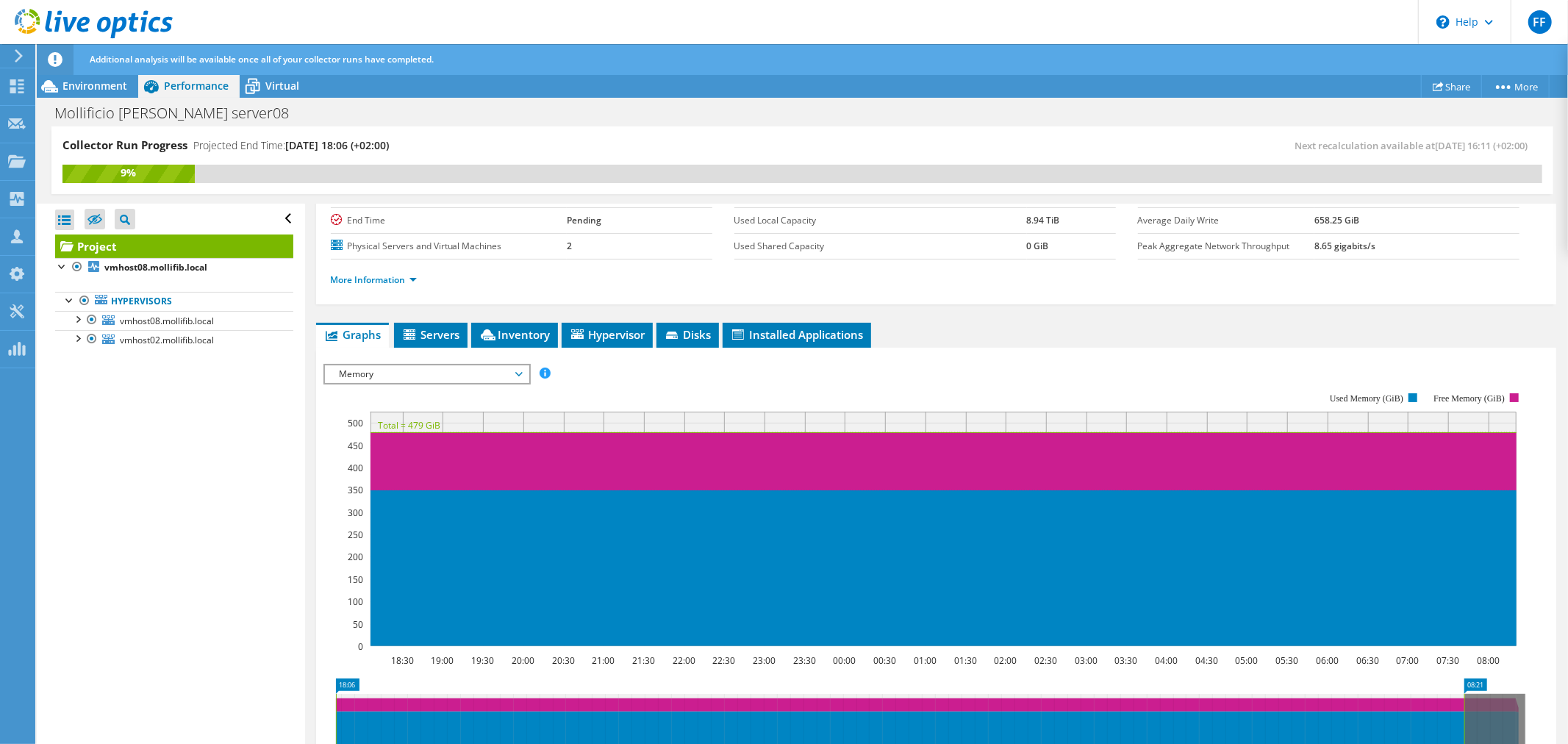
scroll to position [0, 0]
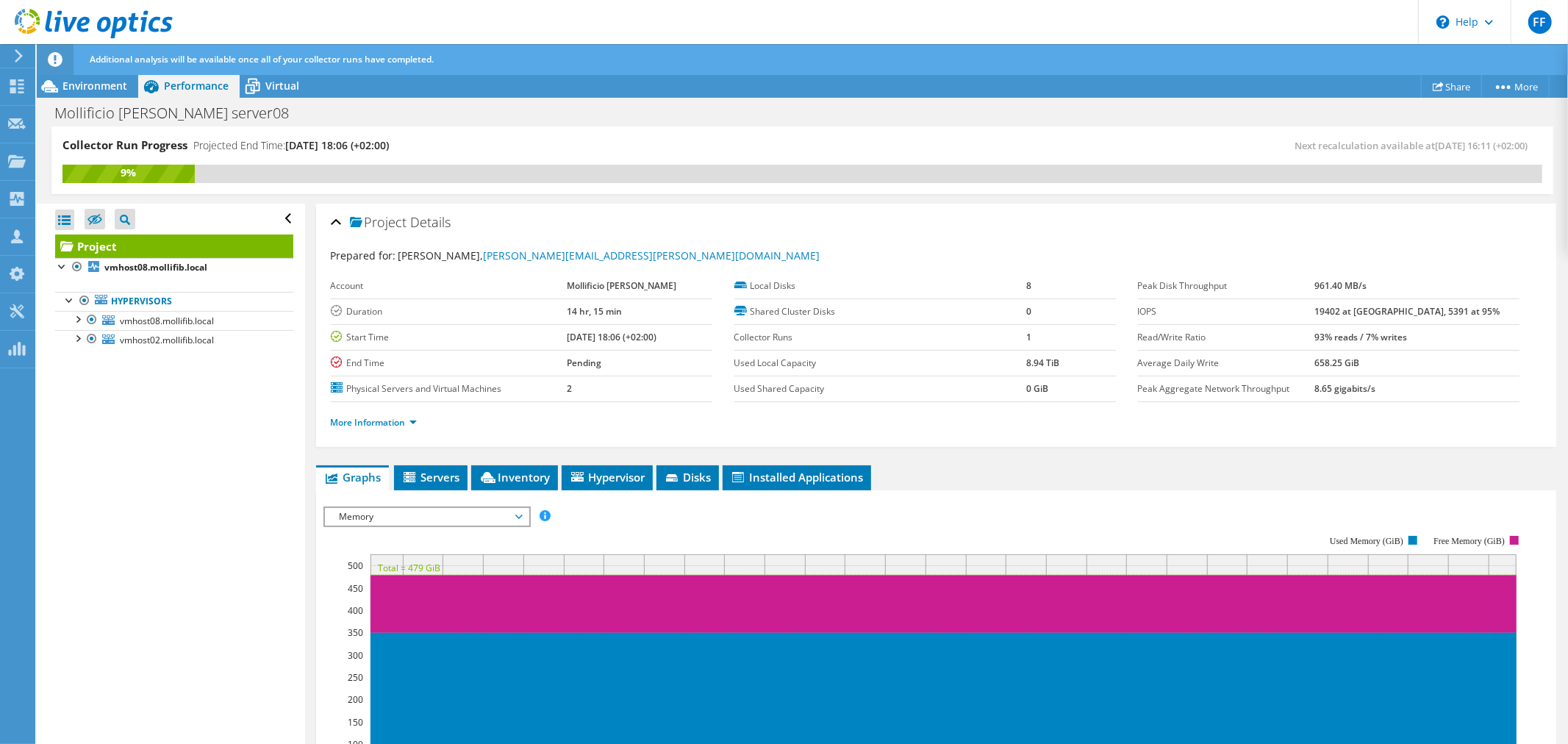
click at [377, 517] on span "Memory" at bounding box center [426, 516] width 189 height 17
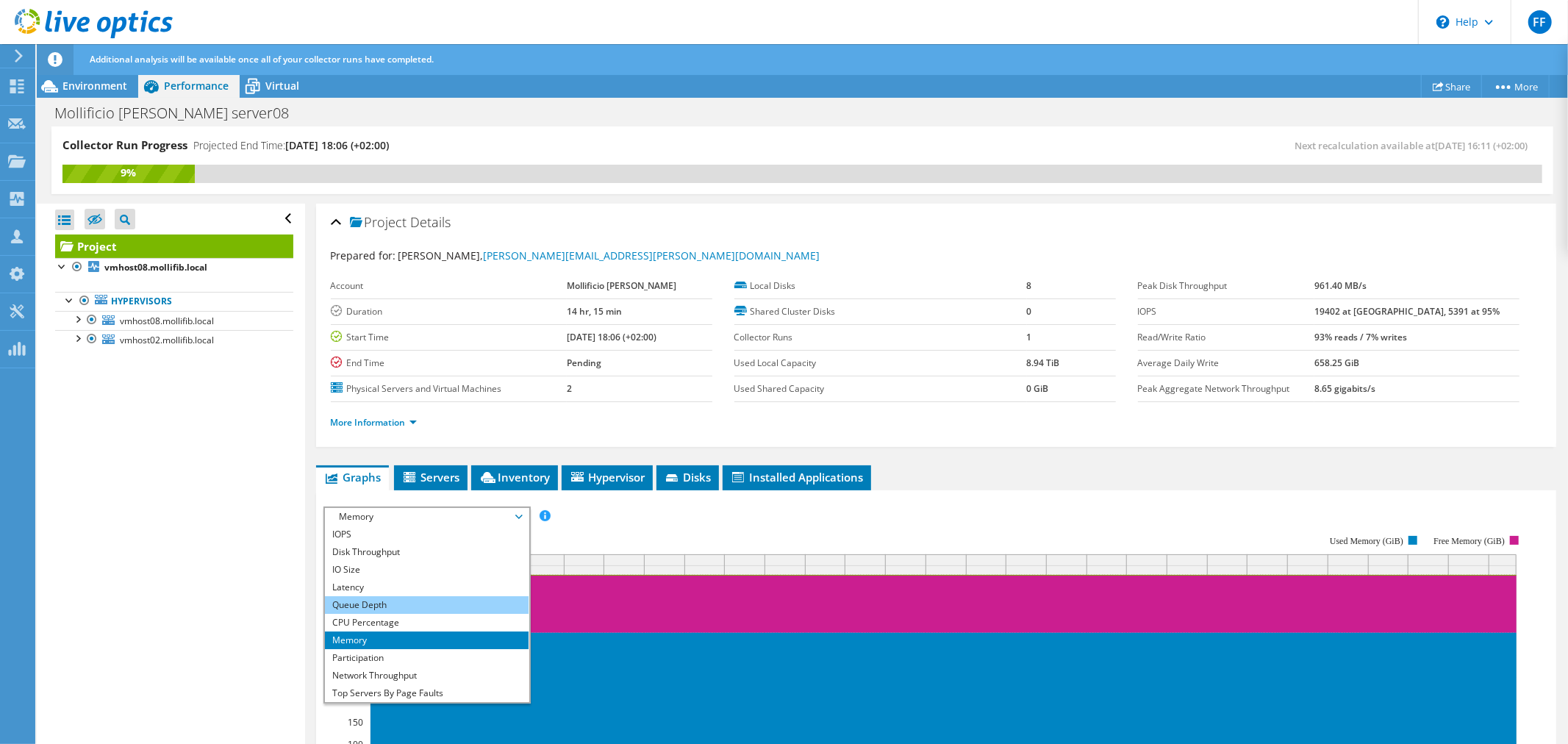
click at [392, 603] on li "Queue Depth" at bounding box center [426, 605] width 204 height 17
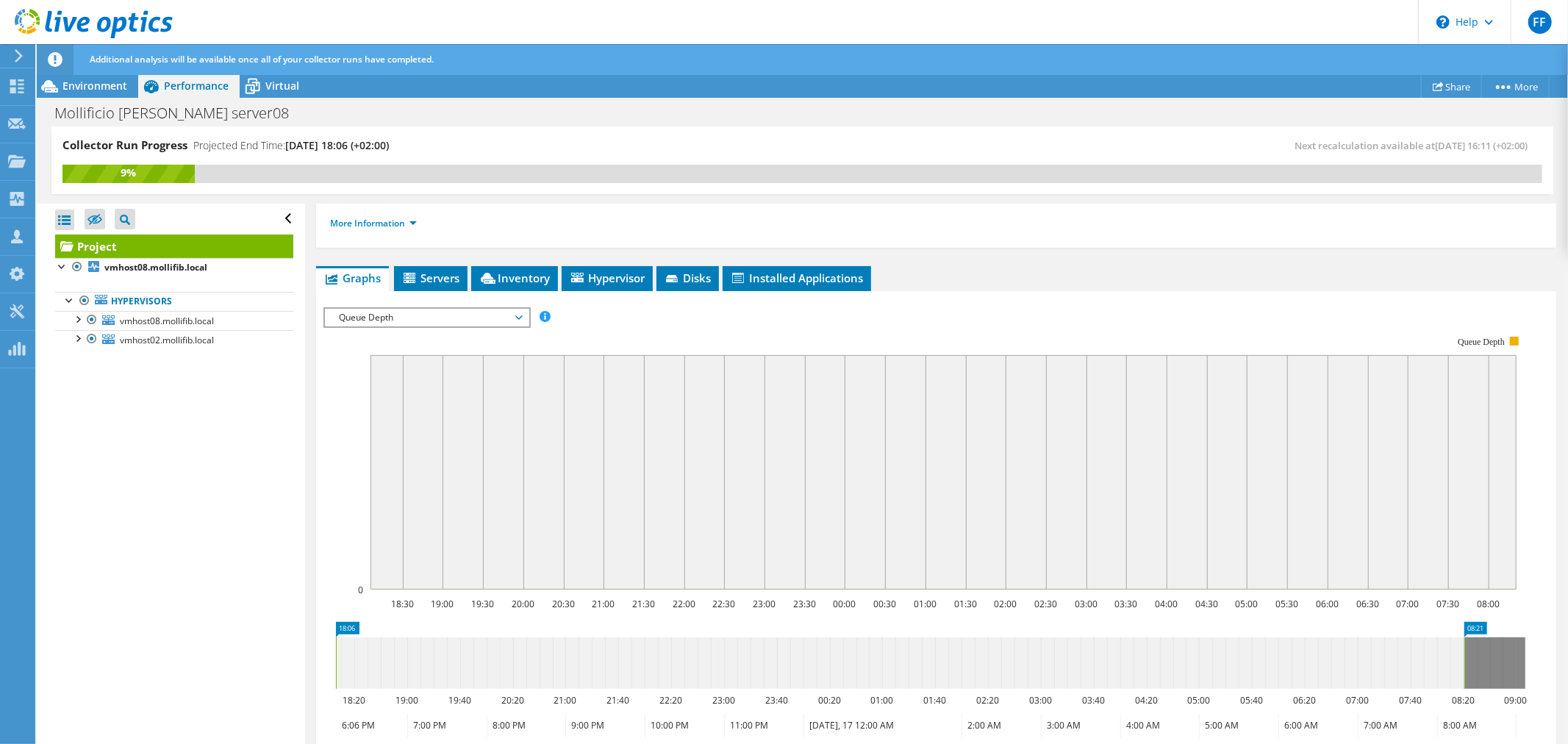
scroll to position [217, 0]
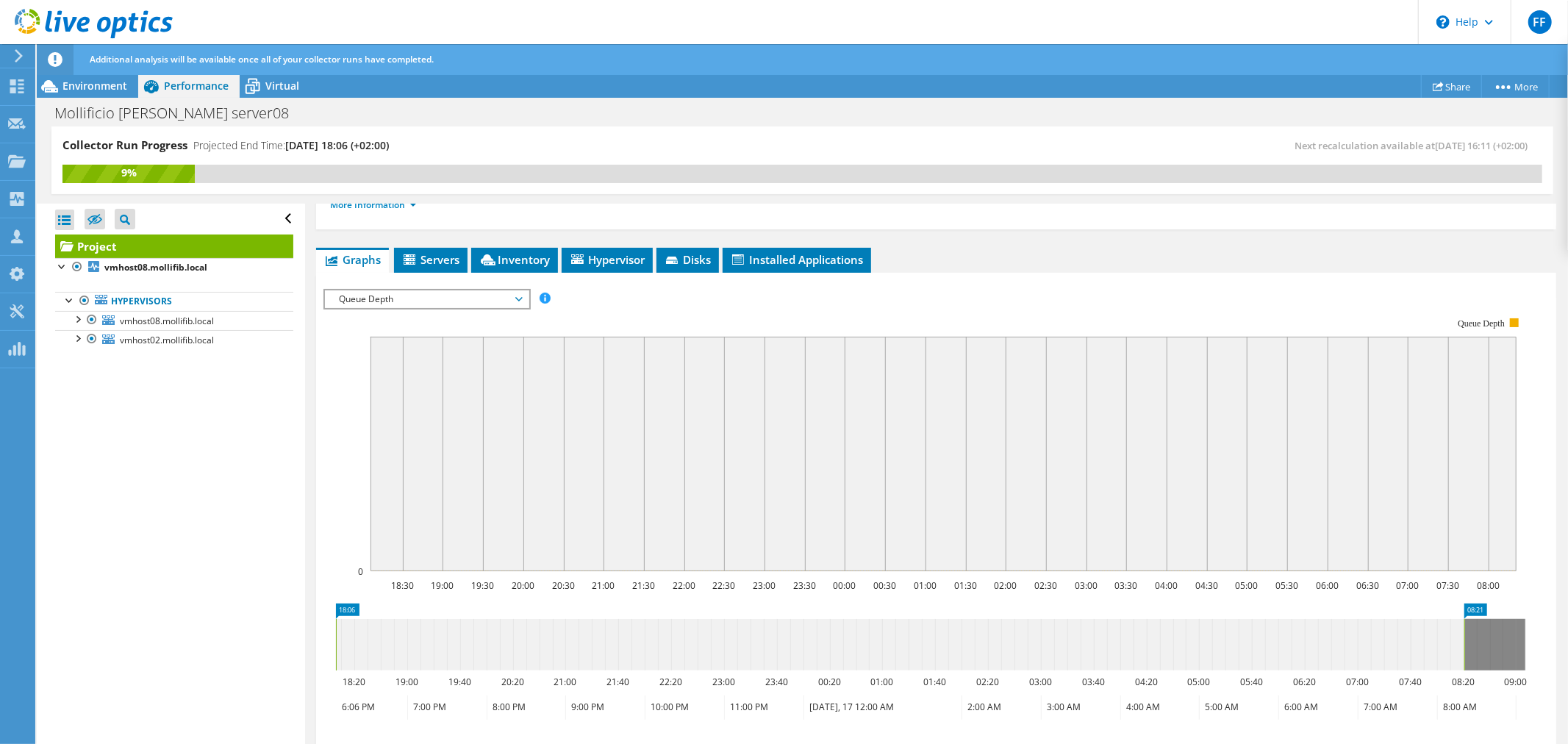
click at [446, 310] on rect at bounding box center [924, 445] width 1202 height 294
click at [446, 304] on div "IOPS Disk Throughput IO Size Latency Queue Depth CPU Percentage Memory Page Fau…" at bounding box center [936, 539] width 1225 height 502
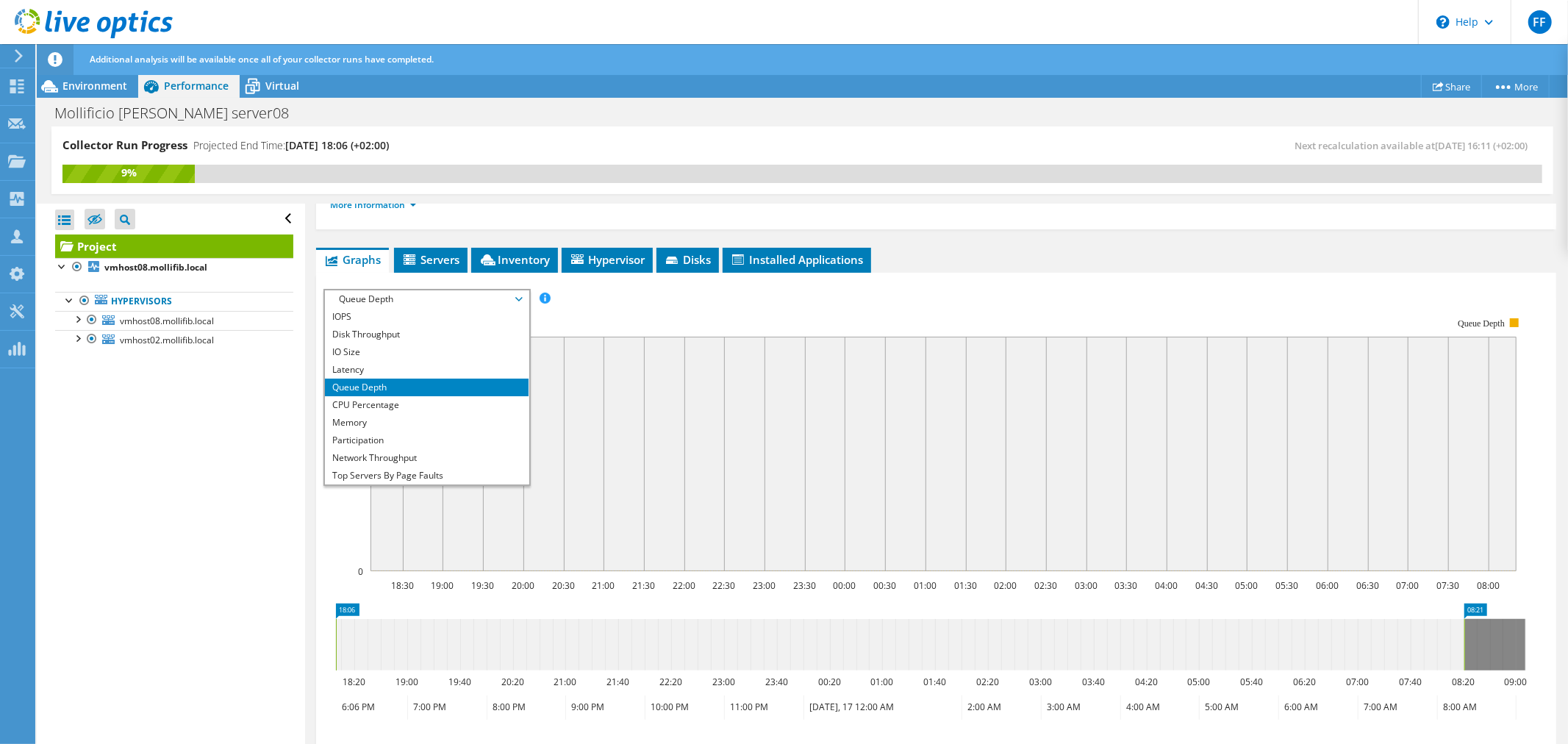
click at [446, 296] on span "Queue Depth" at bounding box center [426, 299] width 189 height 17
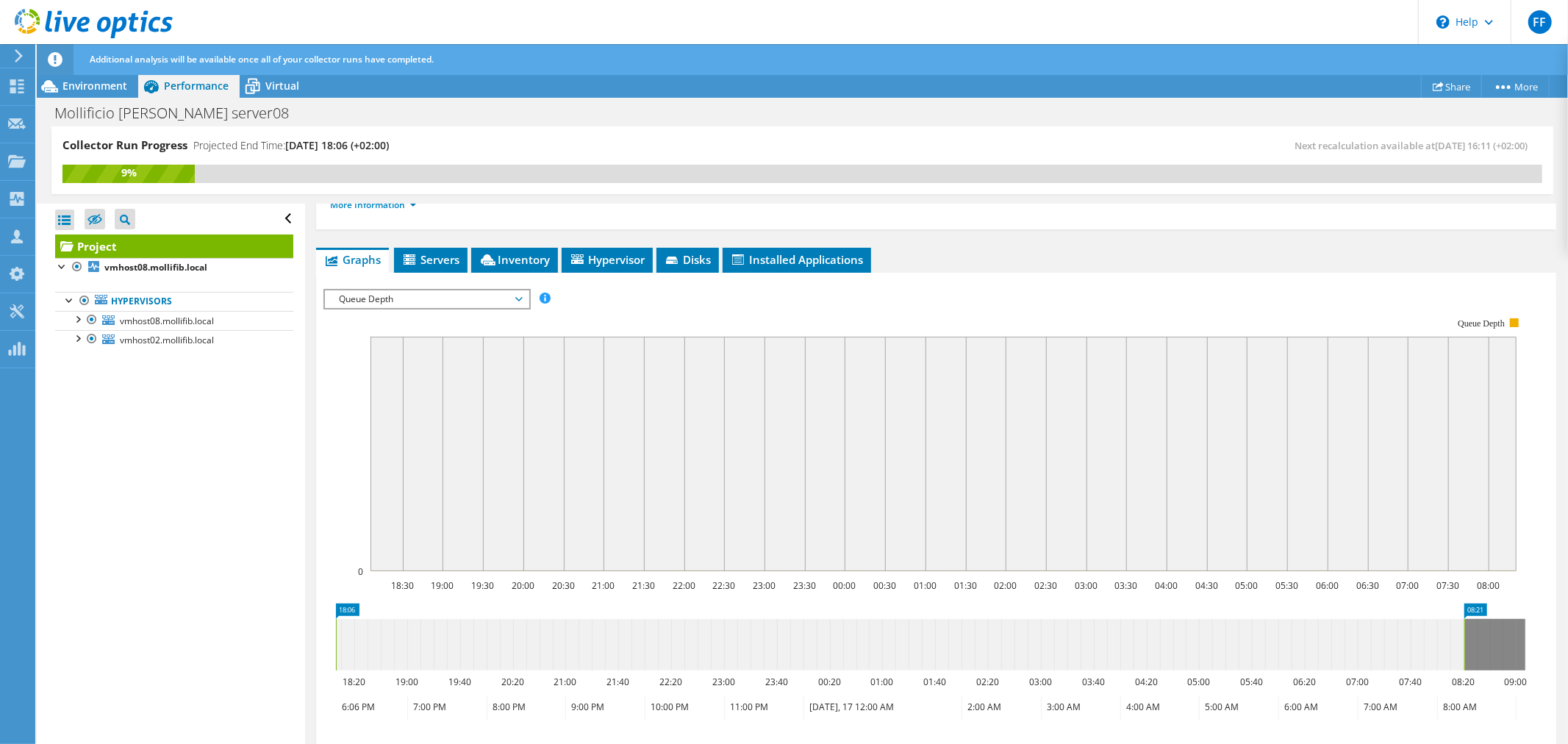
click at [446, 296] on span "Queue Depth" at bounding box center [426, 299] width 189 height 17
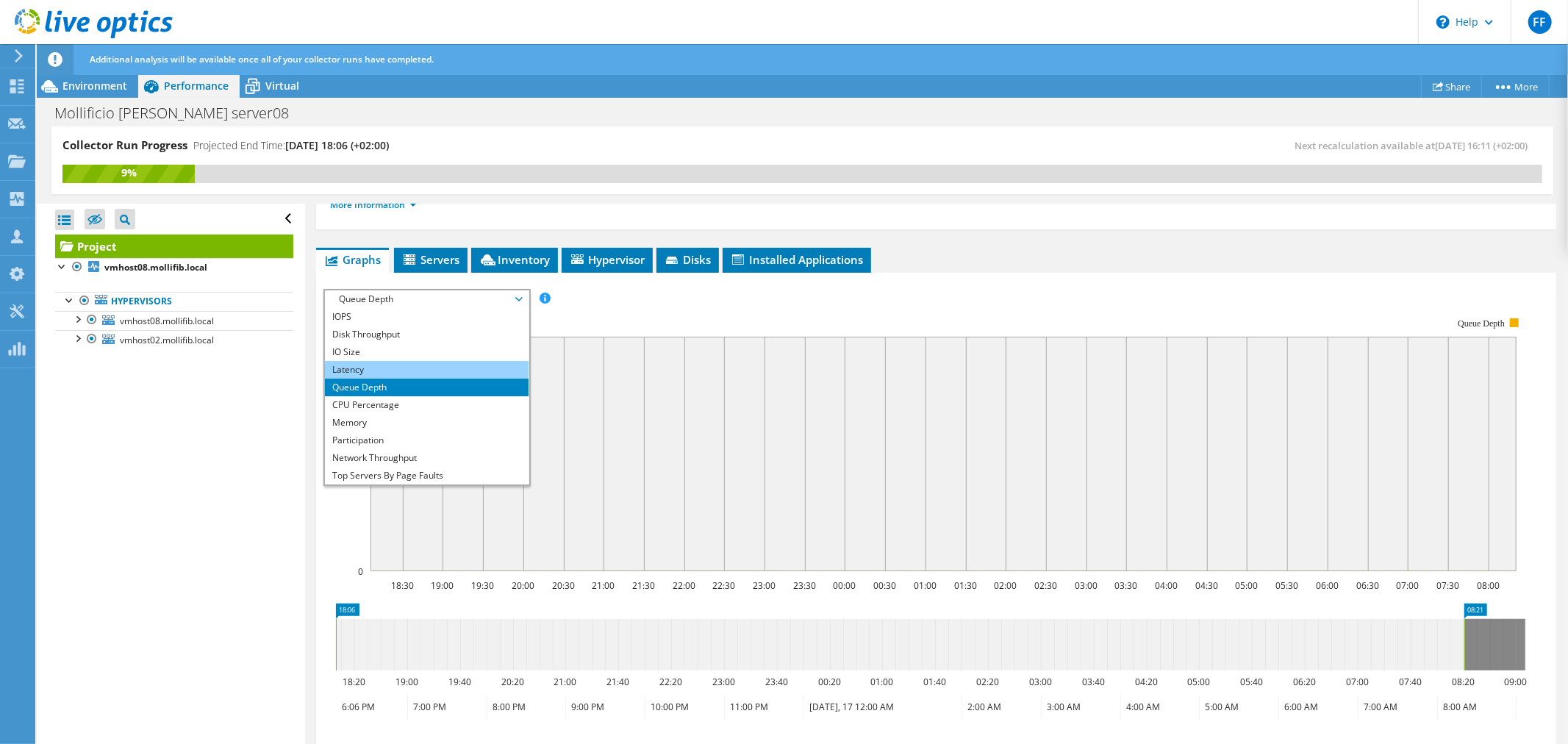
click at [431, 361] on li "Latency" at bounding box center [426, 370] width 204 height 17
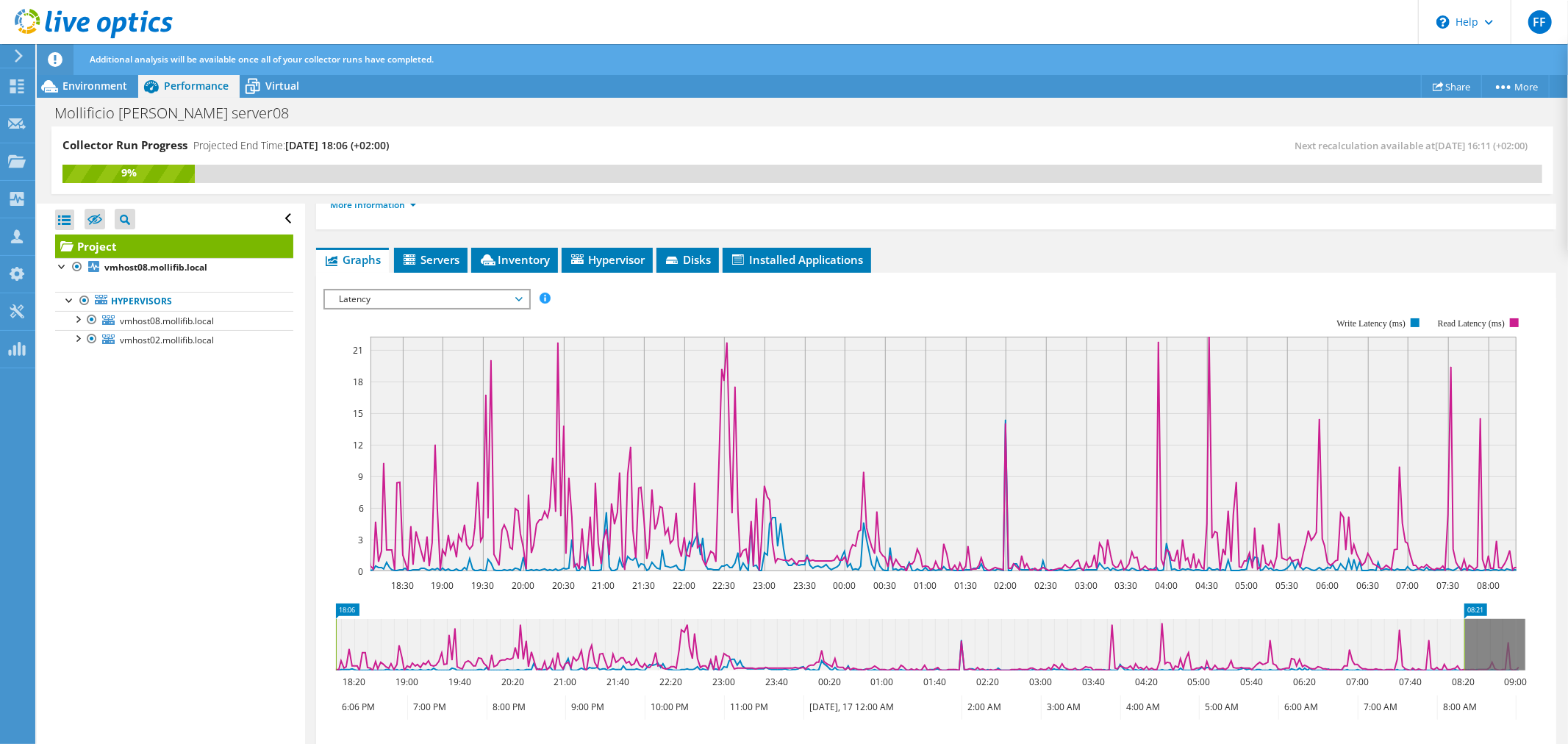
click at [445, 290] on span "Latency" at bounding box center [426, 299] width 189 height 17
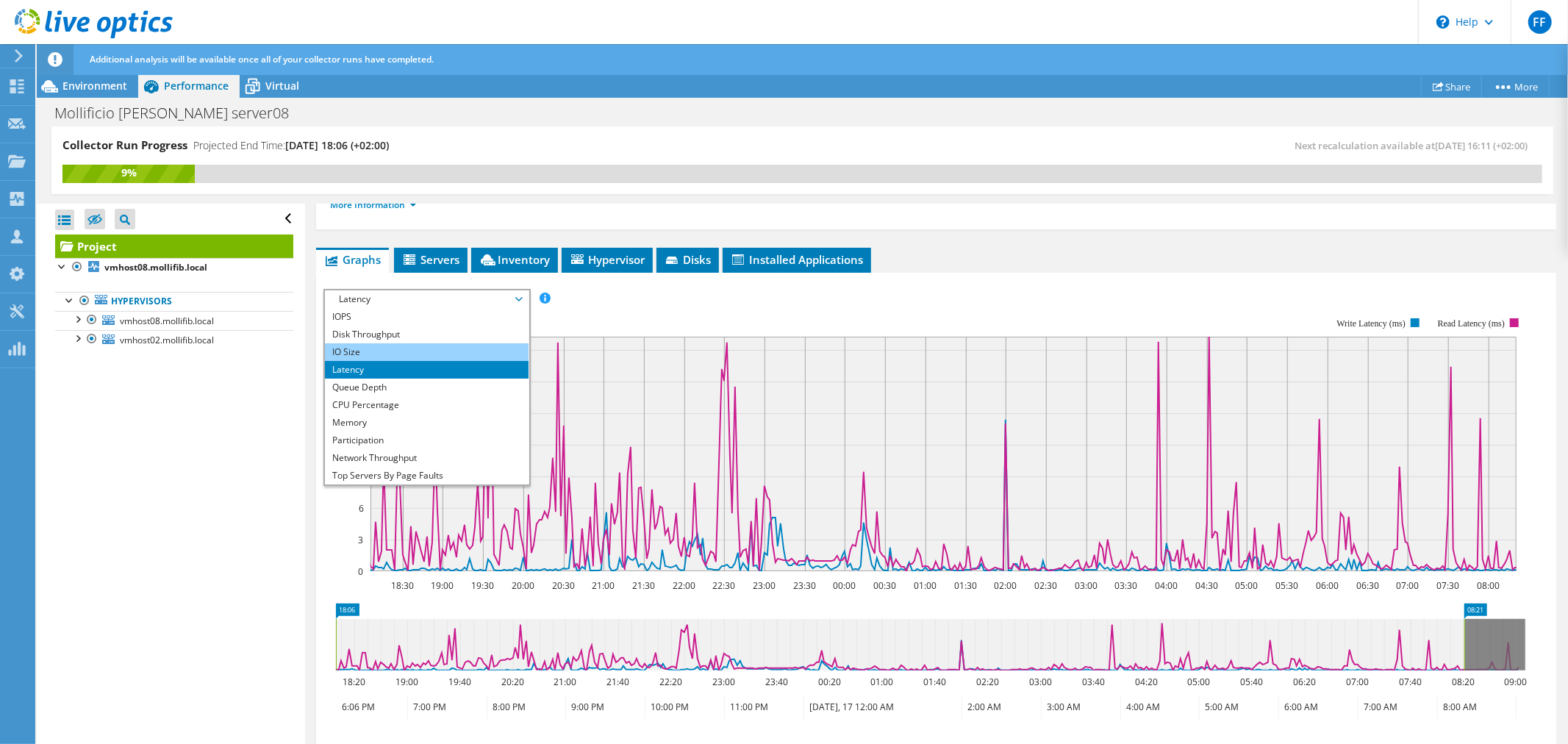
click at [420, 345] on li "IO Size" at bounding box center [426, 352] width 204 height 17
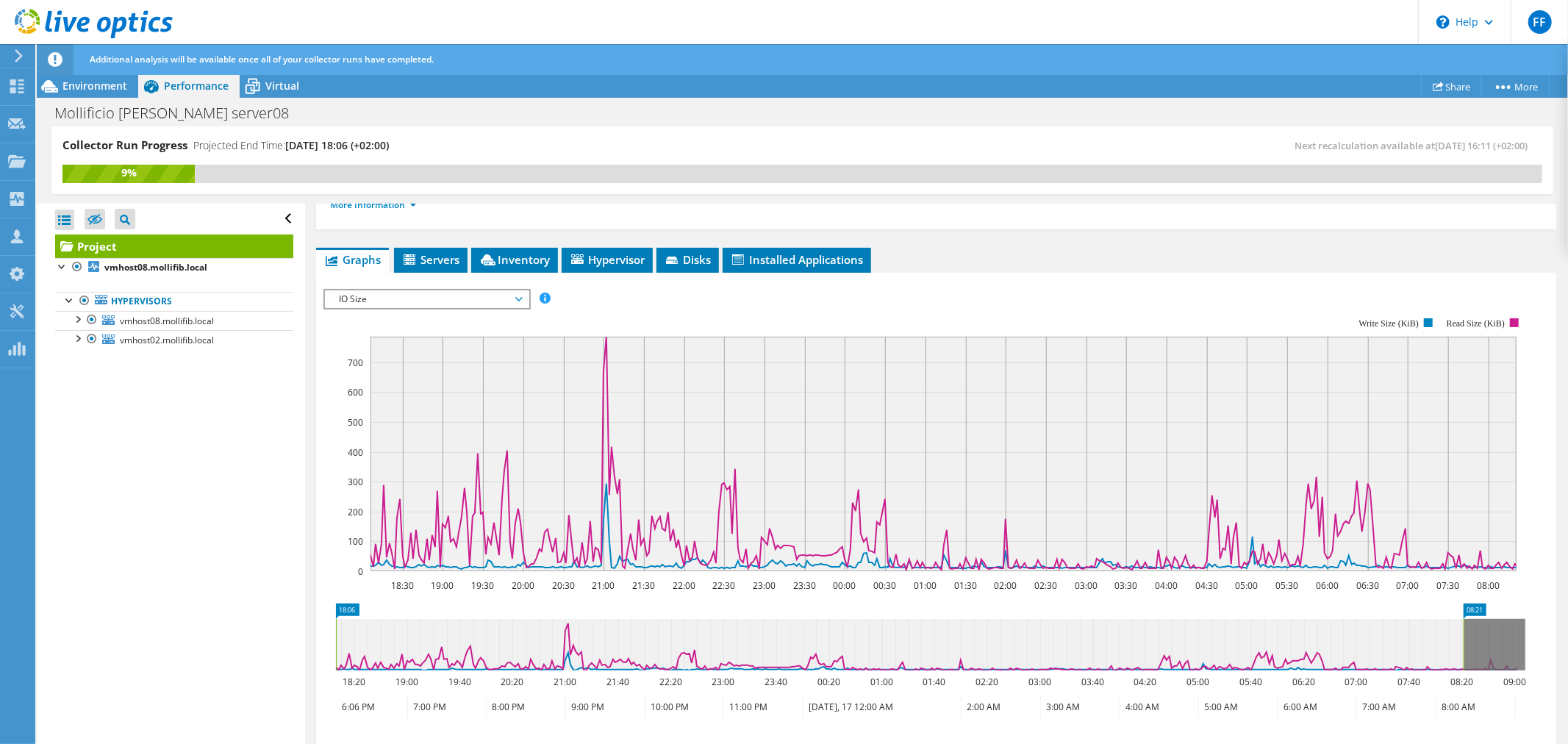
click at [459, 294] on span "IO Size" at bounding box center [426, 299] width 189 height 17
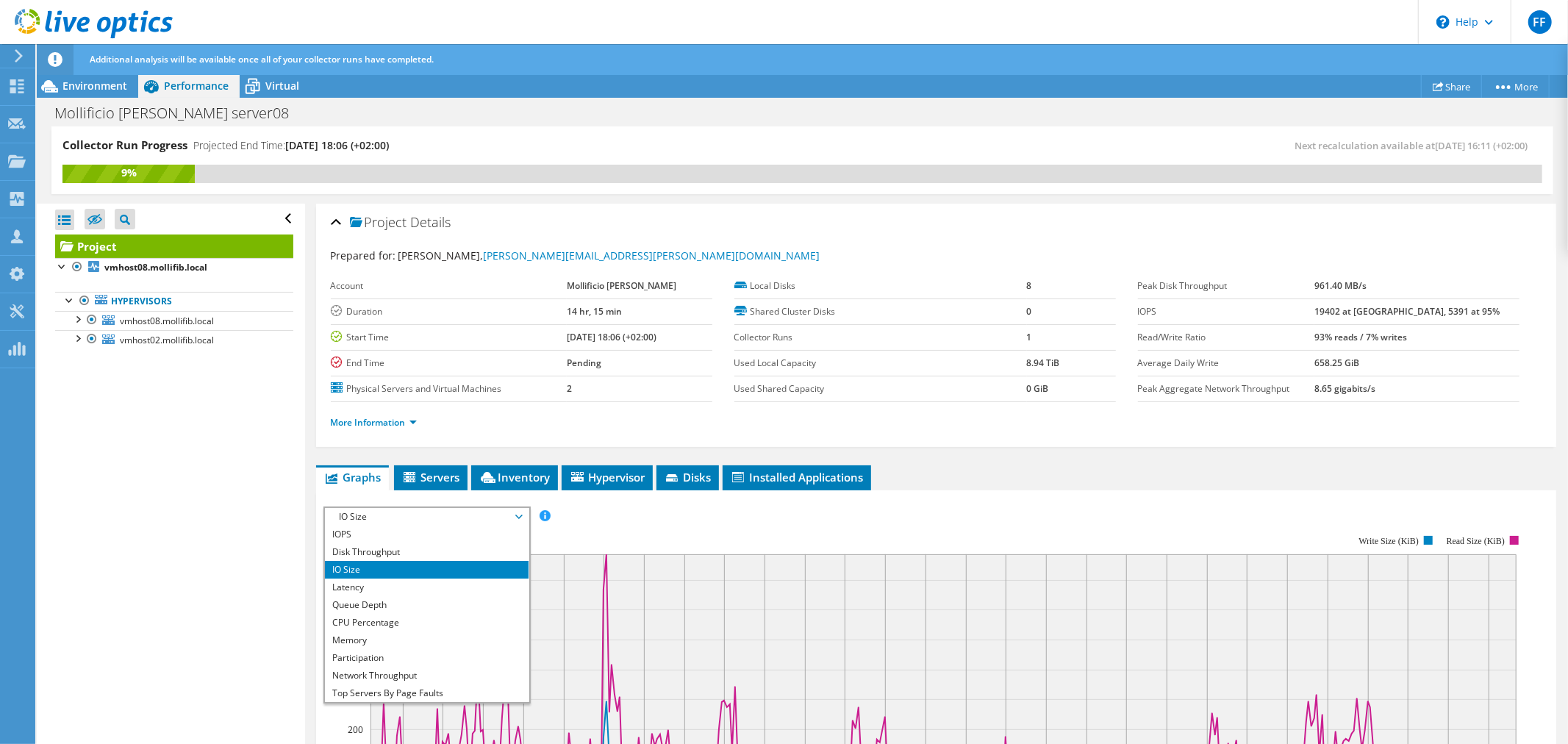
scroll to position [52, 0]
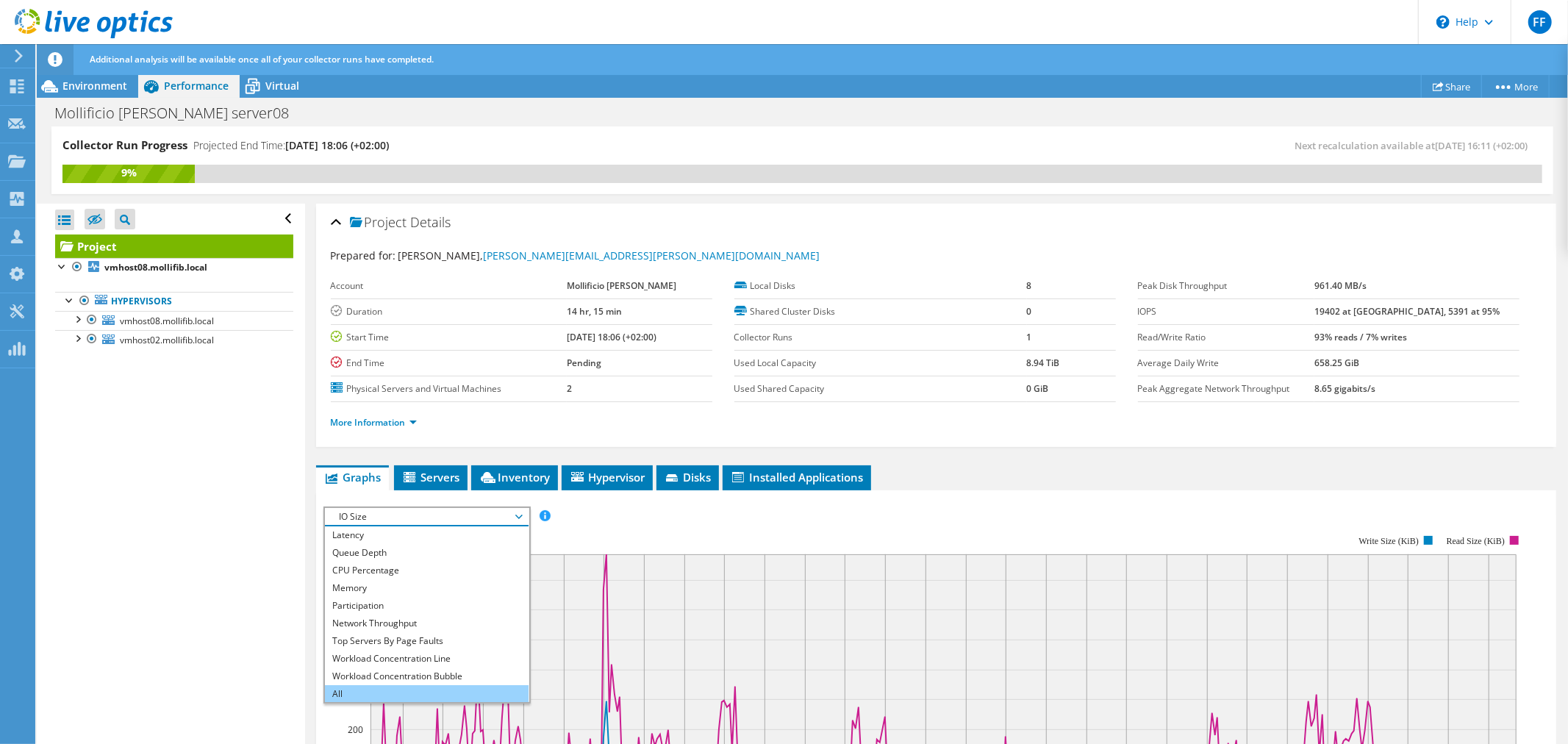
click at [483, 691] on li "All" at bounding box center [426, 694] width 204 height 17
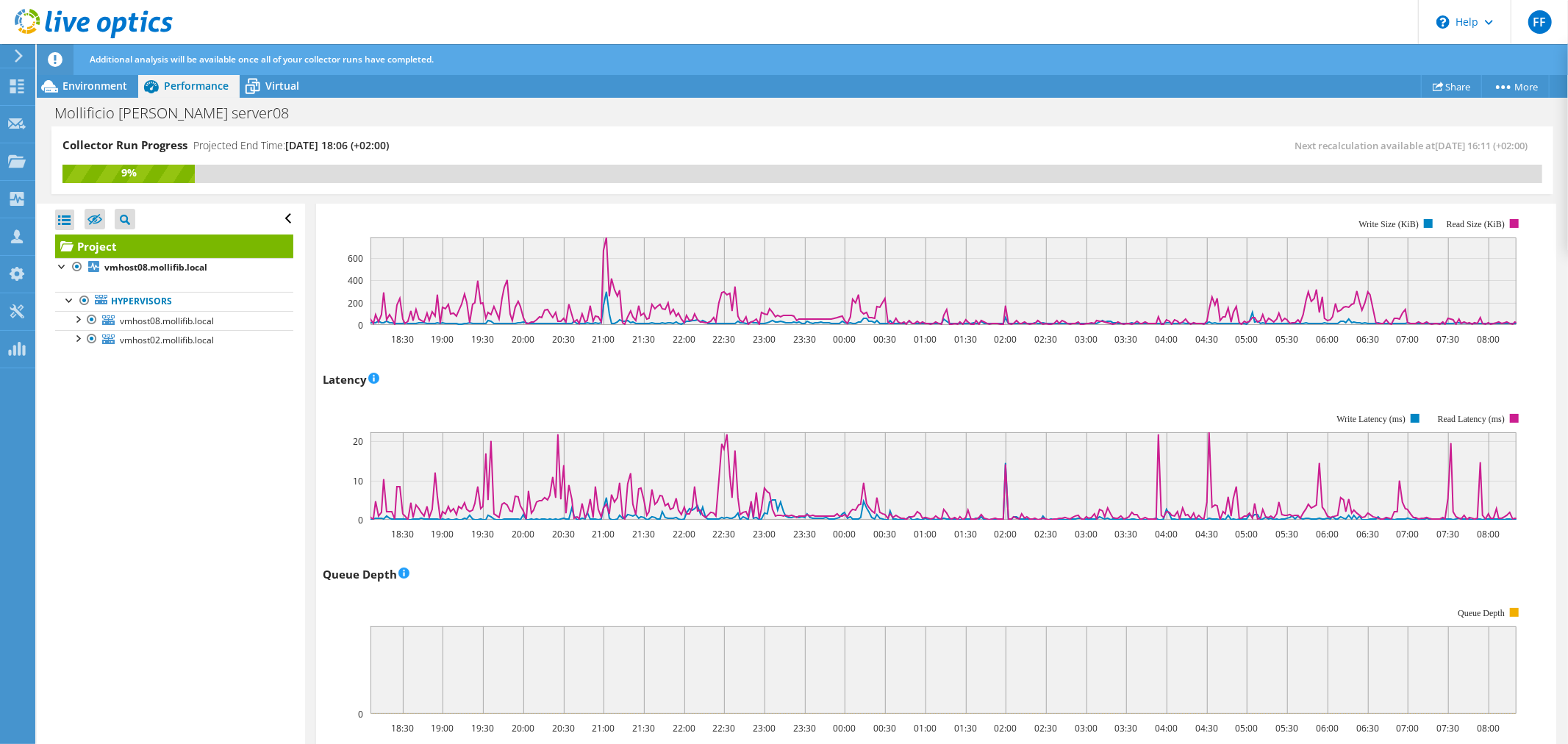
scroll to position [723, 0]
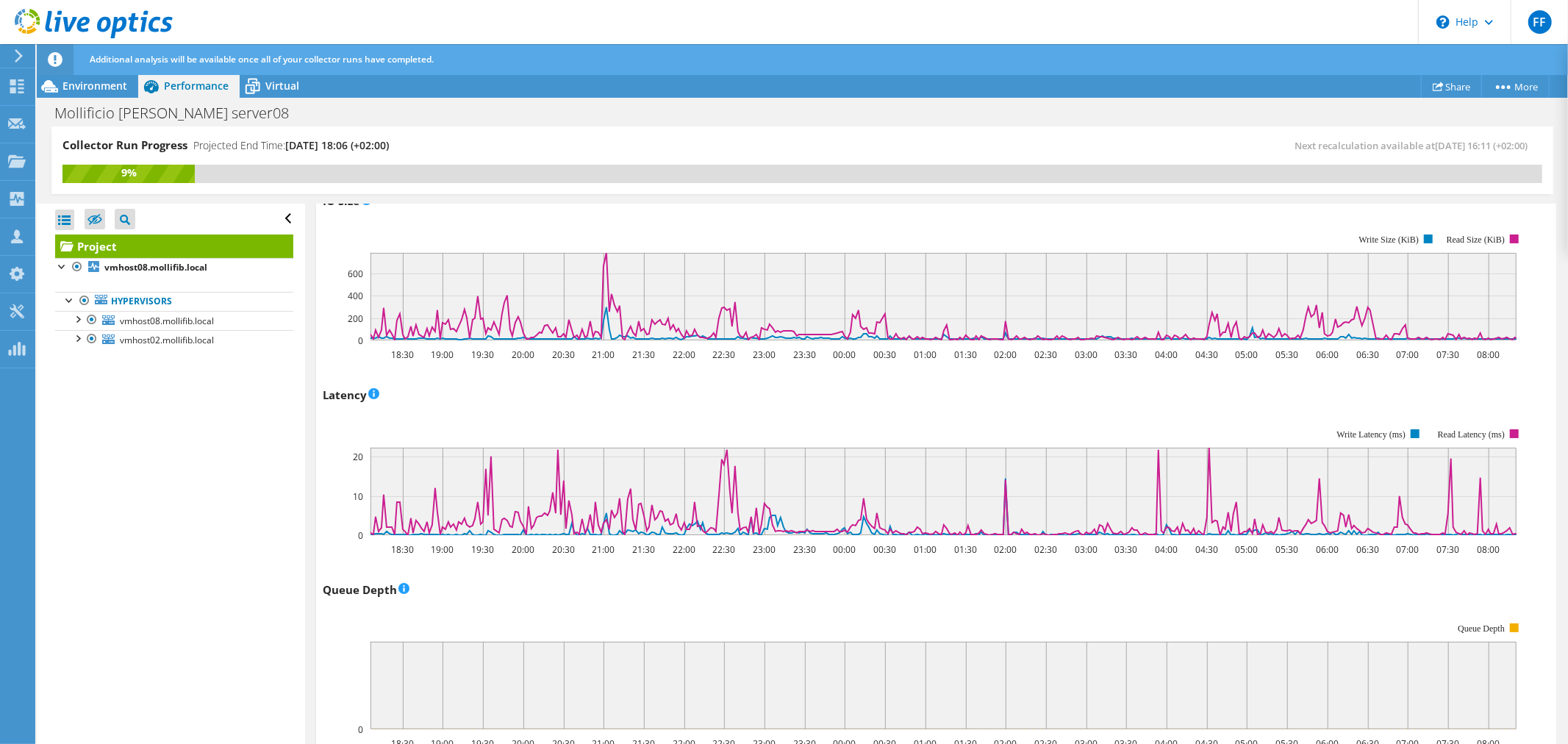
click at [1566, 202] on div "Collector Run Progress Projected End Time: 09/23/2025, 18:06 (+02:00) Next reca…" at bounding box center [802, 167] width 1531 height 82
